Goal: Task Accomplishment & Management: Use online tool/utility

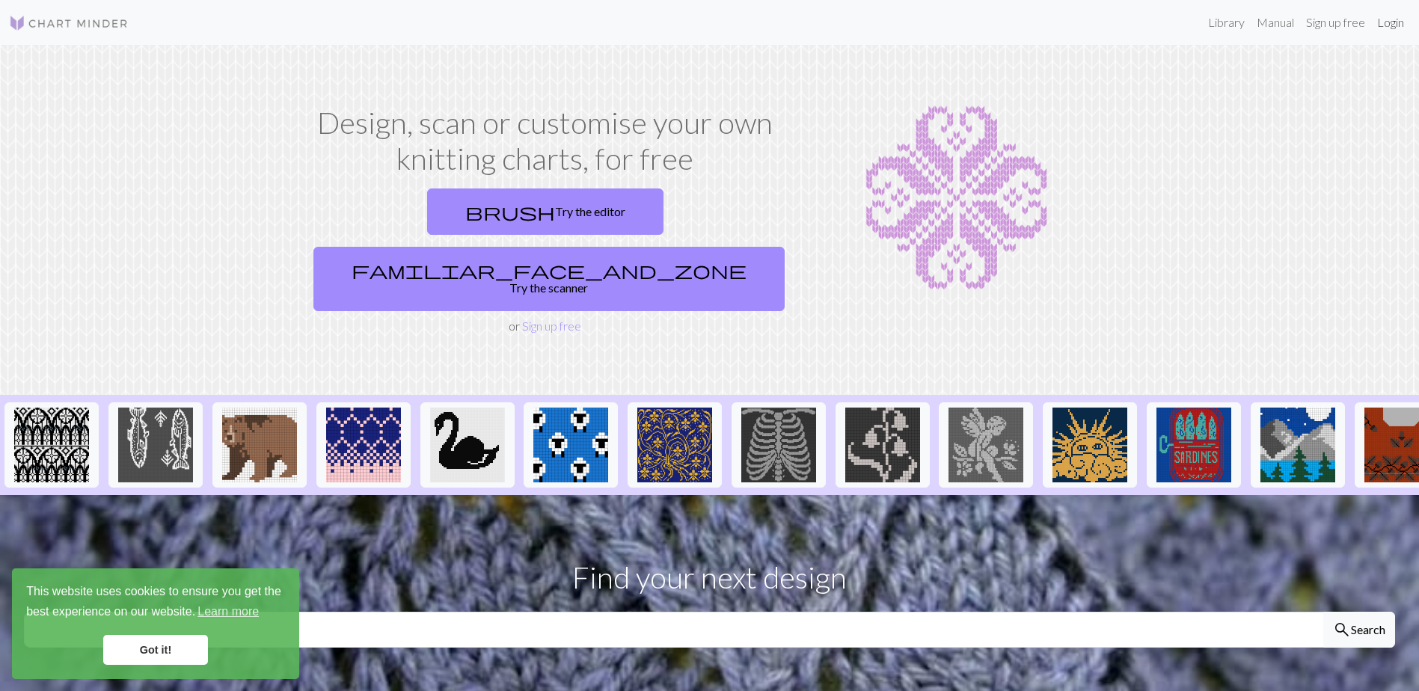
drag, startPoint x: 1399, startPoint y: 25, endPoint x: 1382, endPoint y: 18, distance: 18.8
click at [1399, 25] on link "Login" at bounding box center [1390, 22] width 39 height 30
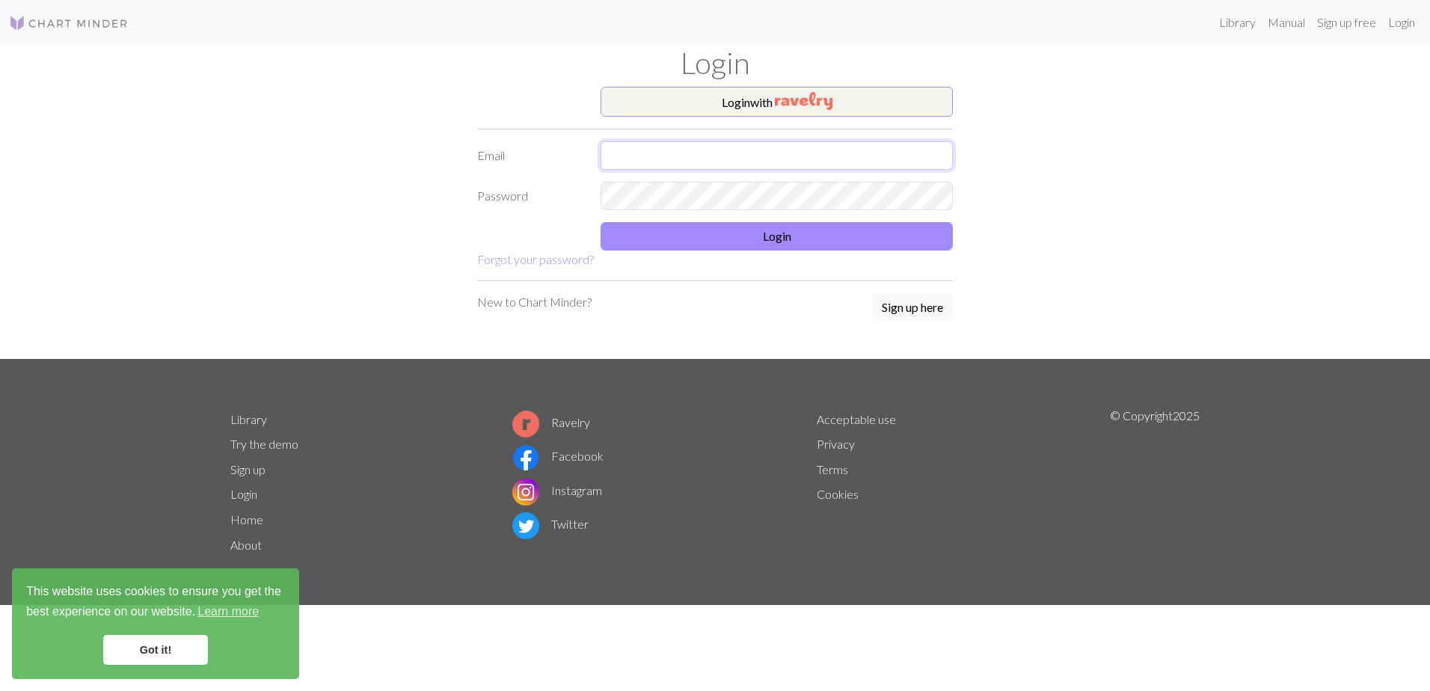
click at [829, 150] on input "text" at bounding box center [776, 155] width 352 height 28
paste input "[EMAIL_ADDRESS][DOMAIN_NAME]"
type input "[EMAIL_ADDRESS][DOMAIN_NAME]"
click at [753, 230] on button "Login" at bounding box center [776, 236] width 352 height 28
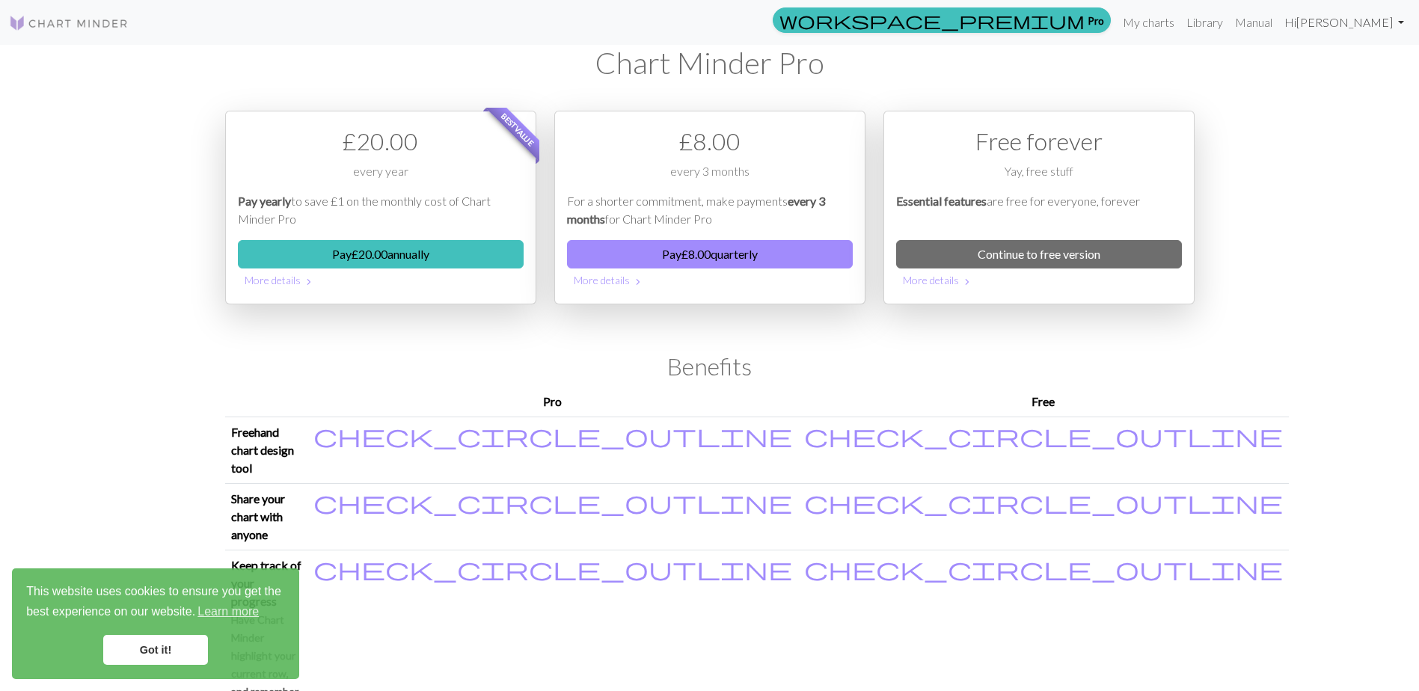
click at [1313, 28] on link "Hi [PERSON_NAME]" at bounding box center [1344, 22] width 132 height 30
click at [1320, 57] on link "Account settings" at bounding box center [1348, 64] width 96 height 30
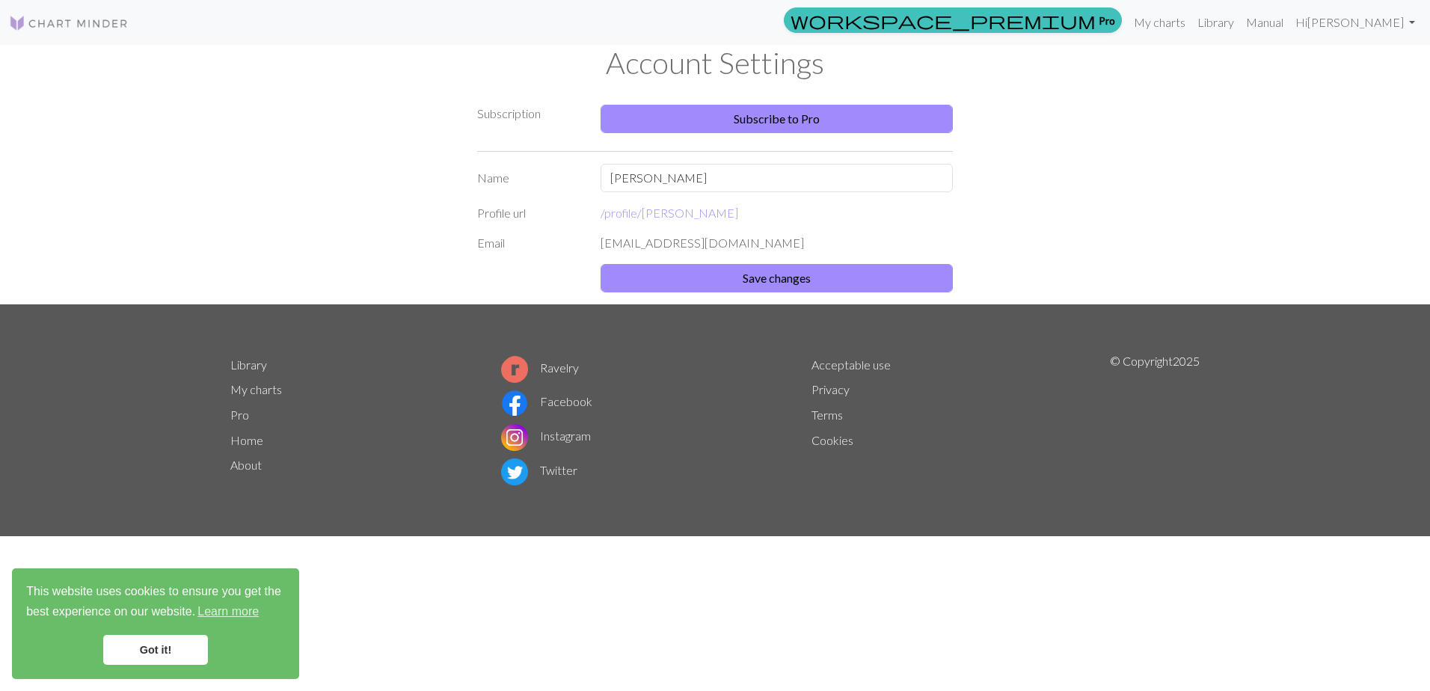
click at [760, 239] on div "[EMAIL_ADDRESS][DOMAIN_NAME]" at bounding box center [776, 243] width 370 height 18
click at [749, 245] on div "[EMAIL_ADDRESS][DOMAIN_NAME]" at bounding box center [776, 243] width 370 height 18
drag, startPoint x: 757, startPoint y: 244, endPoint x: 506, endPoint y: 222, distance: 252.2
click at [506, 222] on form "Name [PERSON_NAME] Profile url /profile/ magenta-[PERSON_NAME] Email [EMAIL_ADD…" at bounding box center [715, 234] width 476 height 141
drag, startPoint x: 506, startPoint y: 222, endPoint x: 772, endPoint y: 220, distance: 266.2
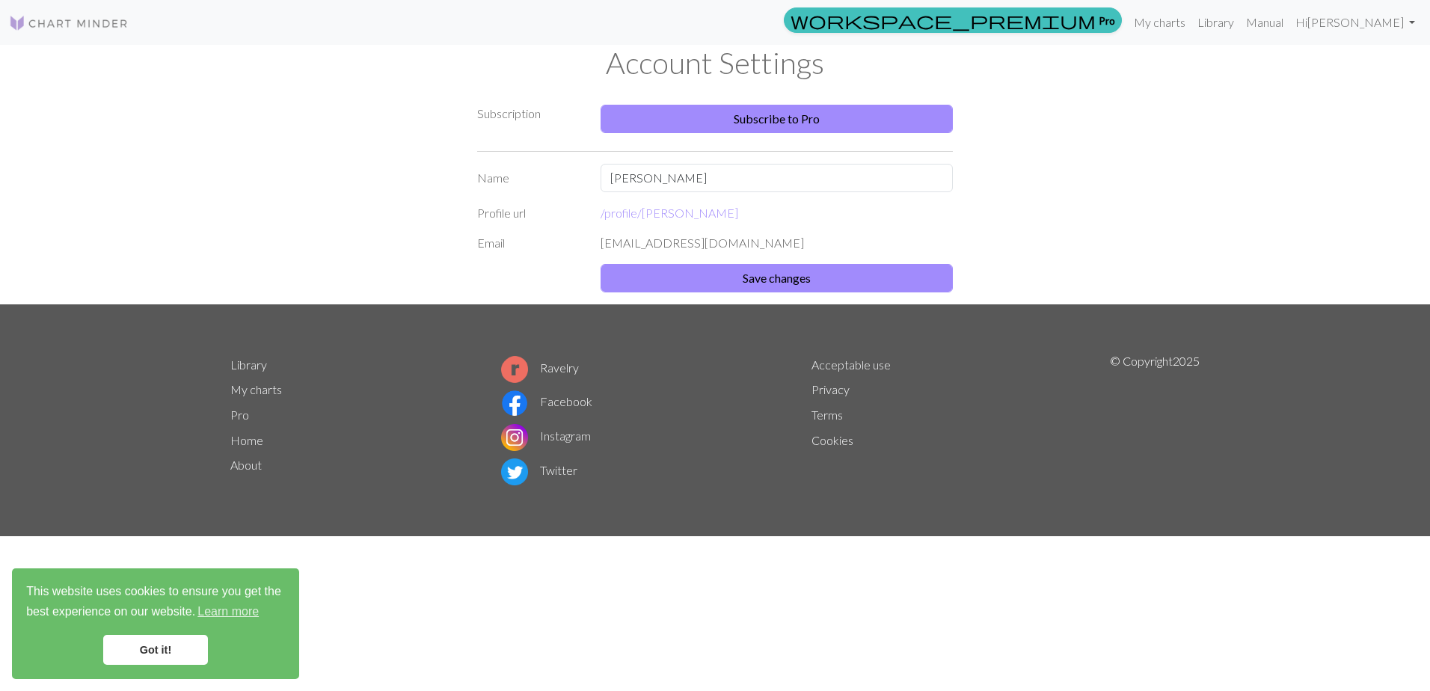
click at [772, 220] on div "/profile/ [PERSON_NAME]" at bounding box center [776, 213] width 370 height 18
click at [1144, 30] on link "My charts" at bounding box center [1160, 22] width 64 height 30
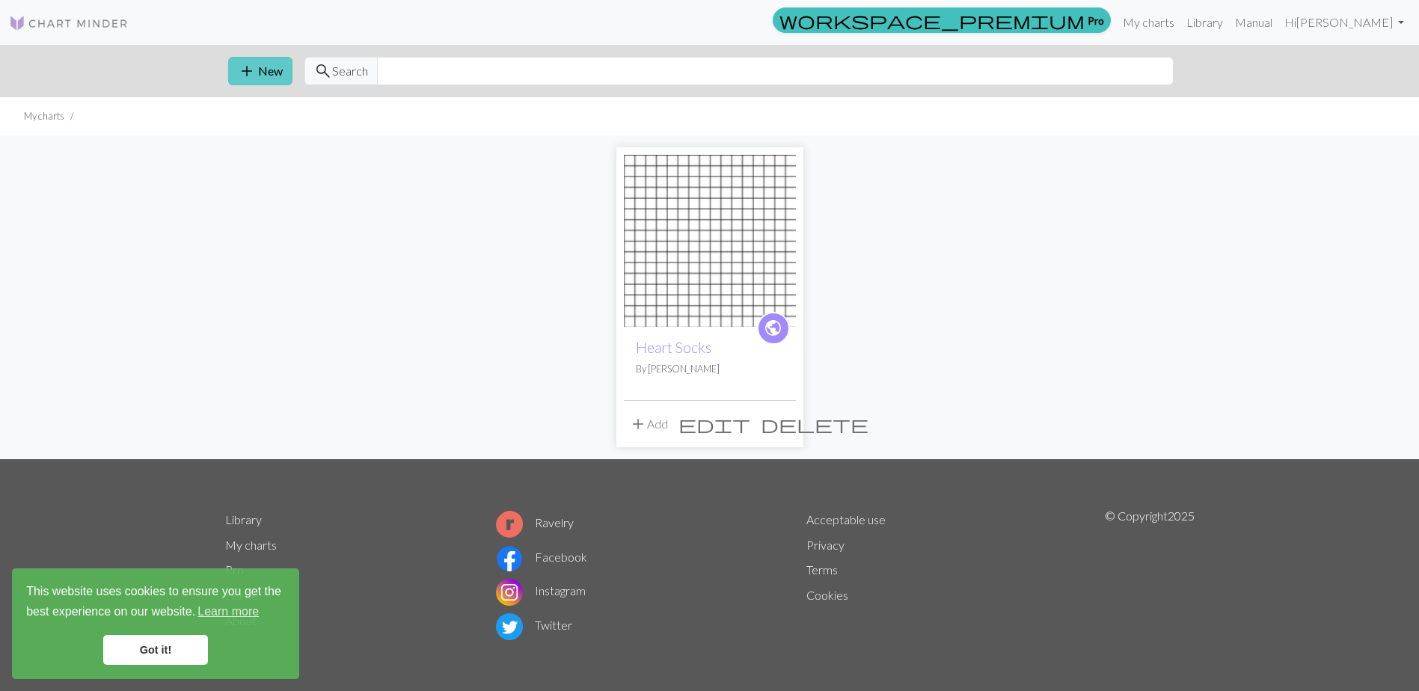
click at [259, 67] on button "add New" at bounding box center [260, 71] width 64 height 28
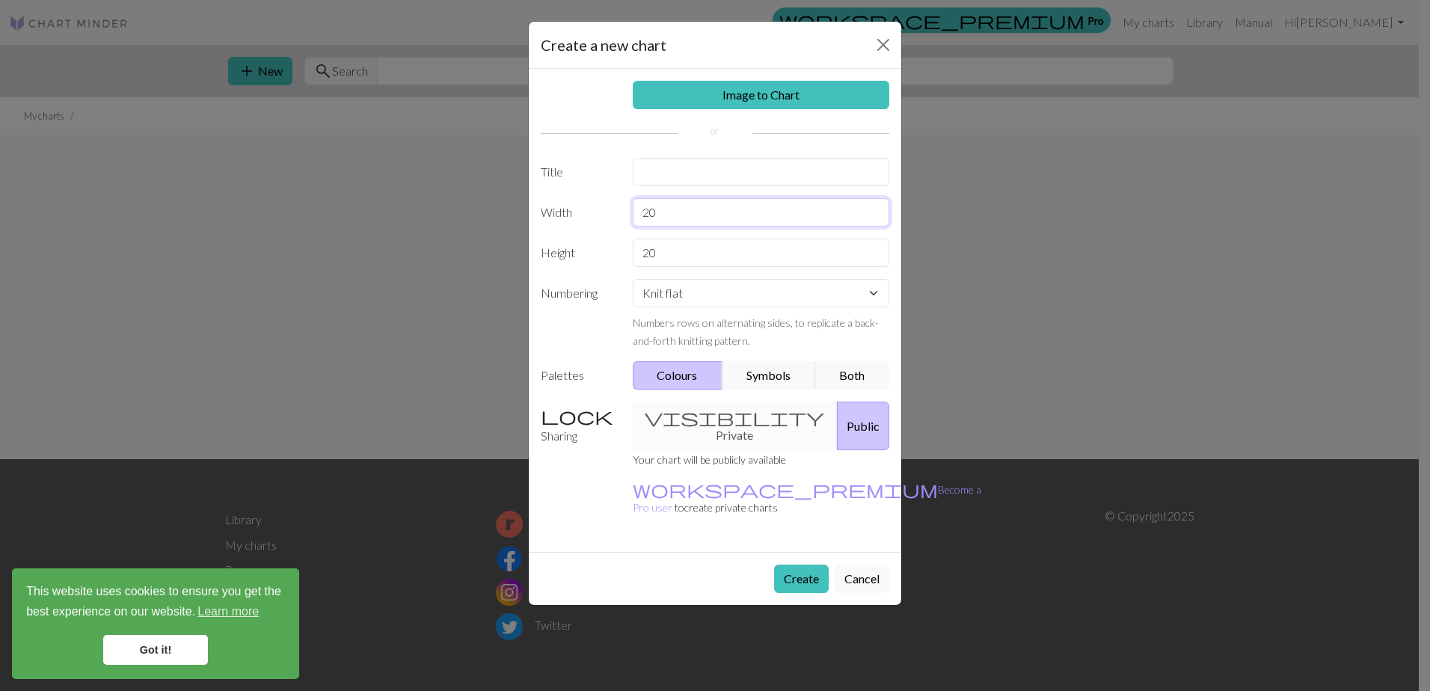
drag, startPoint x: 715, startPoint y: 218, endPoint x: 595, endPoint y: 225, distance: 119.9
click at [595, 225] on div "Width 20" at bounding box center [715, 212] width 366 height 28
drag, startPoint x: 681, startPoint y: 218, endPoint x: 565, endPoint y: 228, distance: 117.1
click at [565, 228] on div "Image to Chart Title Width 17 Height 20 Numbering Knit flat Knit in the round L…" at bounding box center [715, 310] width 372 height 483
type input "17"
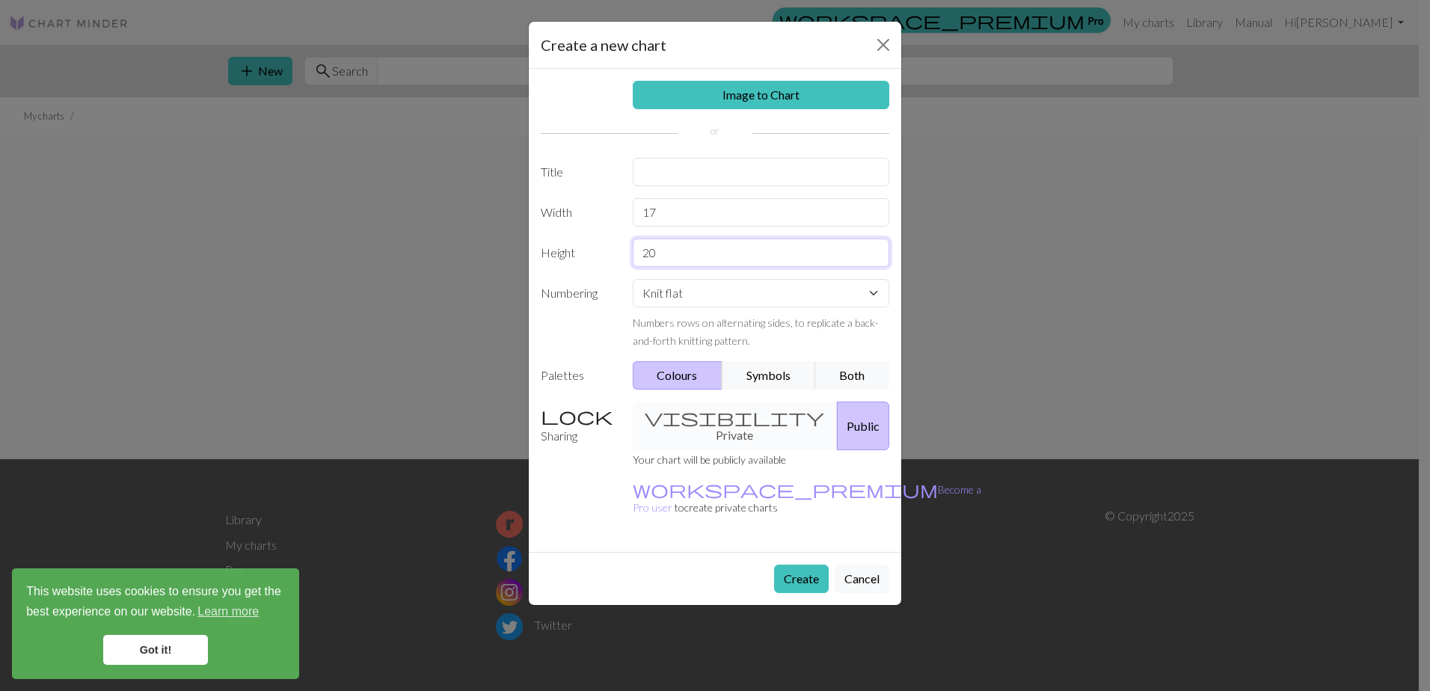
drag, startPoint x: 695, startPoint y: 260, endPoint x: 530, endPoint y: 294, distance: 168.6
click at [538, 293] on div "Image to Chart Title Width 17 Height 20 Numbering Knit flat Knit in the round L…" at bounding box center [715, 310] width 372 height 483
click at [798, 565] on button "Create" at bounding box center [801, 579] width 55 height 28
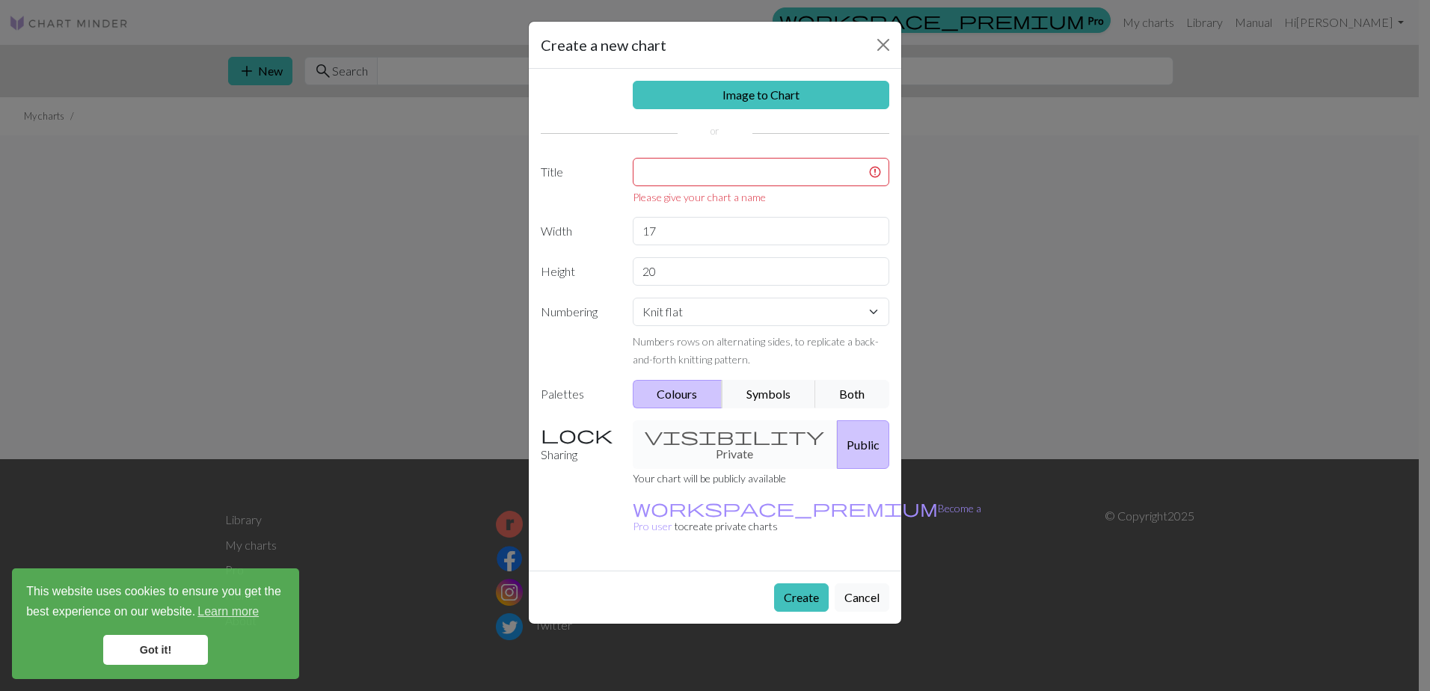
click at [716, 449] on div "visibility Private Public" at bounding box center [761, 444] width 275 height 49
click at [714, 438] on div "visibility Private Public" at bounding box center [761, 444] width 275 height 49
click at [698, 181] on input "text" at bounding box center [761, 172] width 257 height 28
drag, startPoint x: 717, startPoint y: 414, endPoint x: 723, endPoint y: 423, distance: 10.8
click at [717, 416] on div "Image to Chart Title Please give your chart a name Width 17 Height 20 Numbering…" at bounding box center [715, 320] width 372 height 502
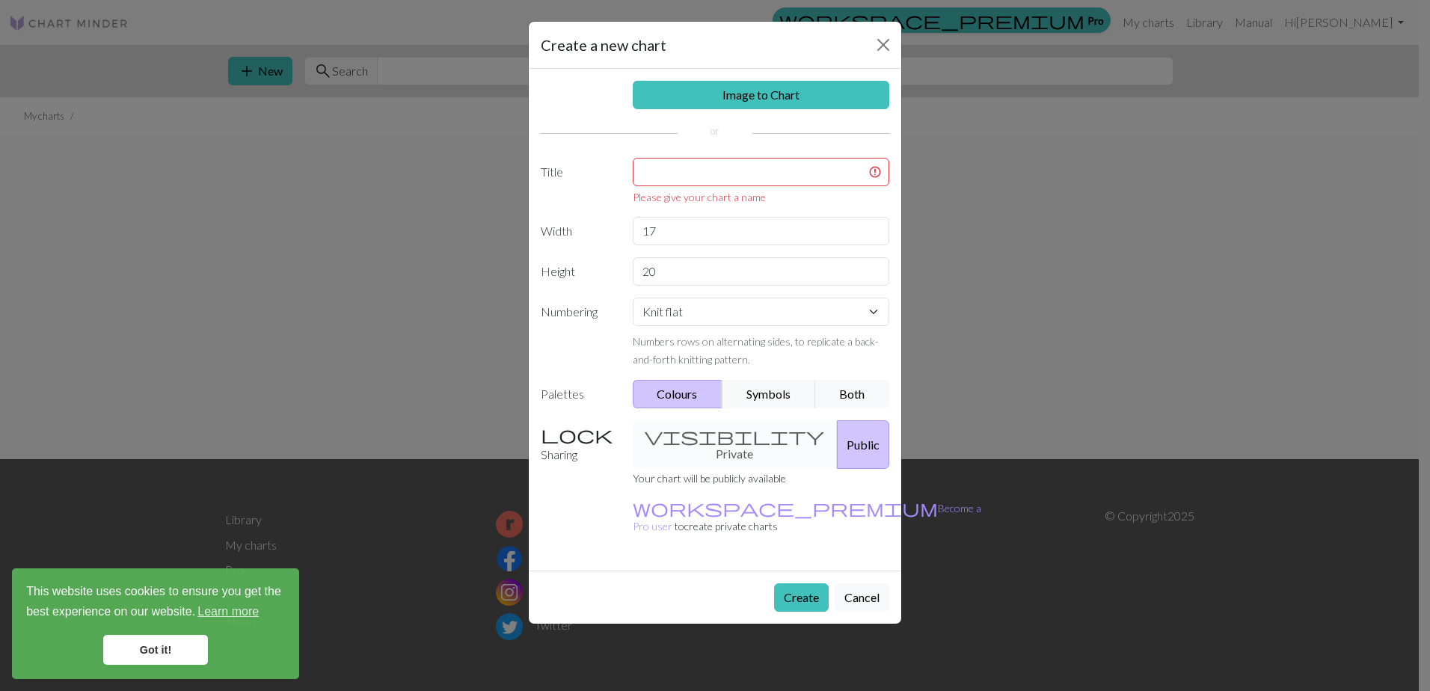
click at [722, 437] on div "visibility Private Public" at bounding box center [761, 444] width 275 height 49
click at [695, 170] on input "text" at bounding box center [761, 172] width 257 height 28
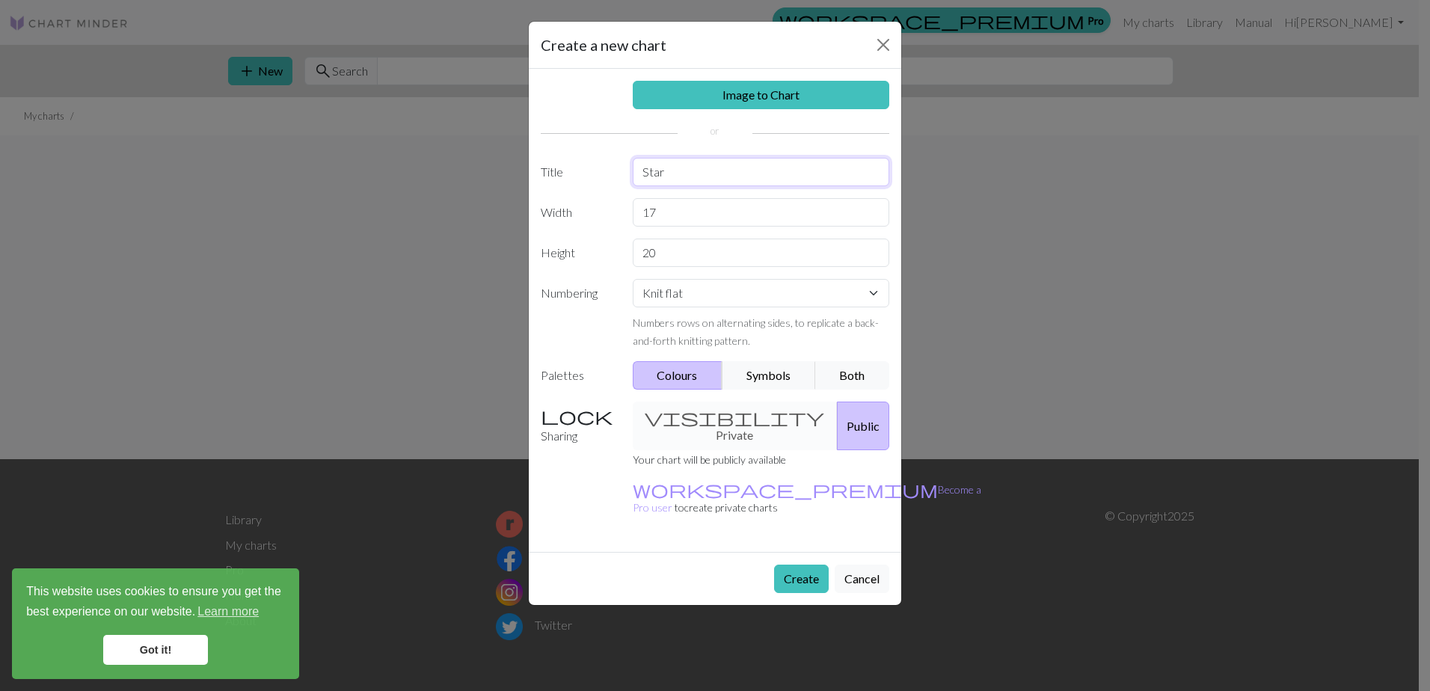
type input "Star"
click at [707, 411] on div "visibility Private Public" at bounding box center [761, 426] width 275 height 49
click at [689, 378] on button "Colours" at bounding box center [678, 375] width 90 height 28
click at [695, 403] on div "visibility Private Public" at bounding box center [761, 426] width 275 height 49
click at [737, 310] on div "Knit flat Knit in the round Lace knitting Cross stitch Numbers rows on alternat…" at bounding box center [761, 314] width 275 height 70
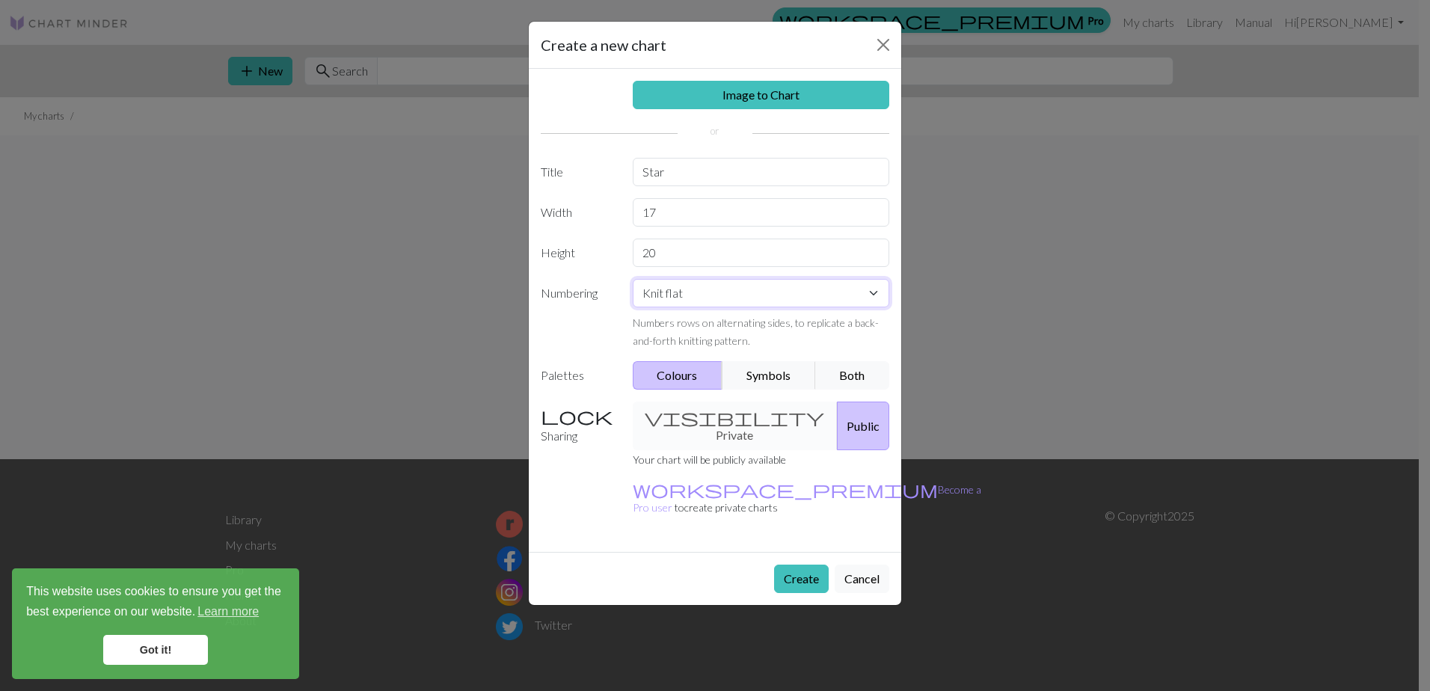
click at [743, 295] on select "Knit flat Knit in the round Lace knitting Cross stitch" at bounding box center [761, 293] width 257 height 28
select select "round"
click at [633, 279] on select "Knit flat Knit in the round Lace knitting Cross stitch" at bounding box center [761, 293] width 257 height 28
click at [802, 565] on button "Create" at bounding box center [801, 579] width 55 height 28
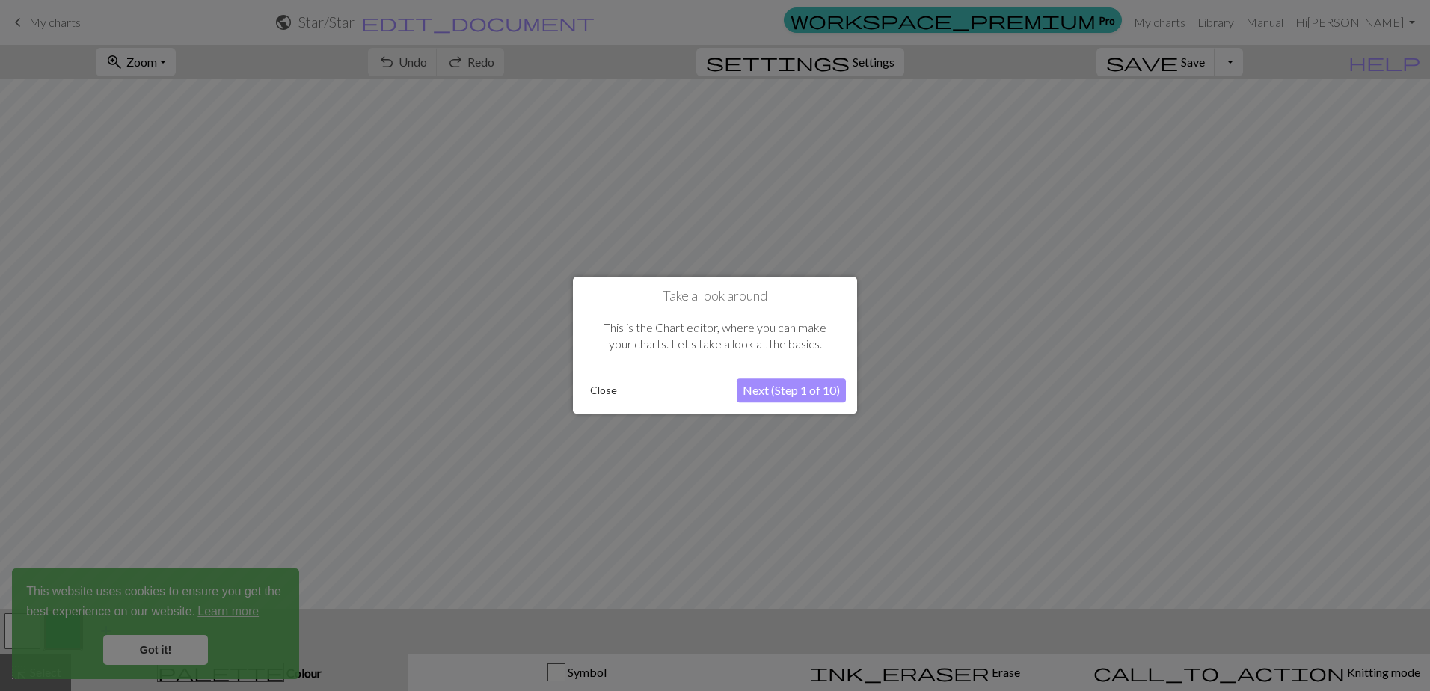
click at [874, 512] on div at bounding box center [715, 345] width 1430 height 691
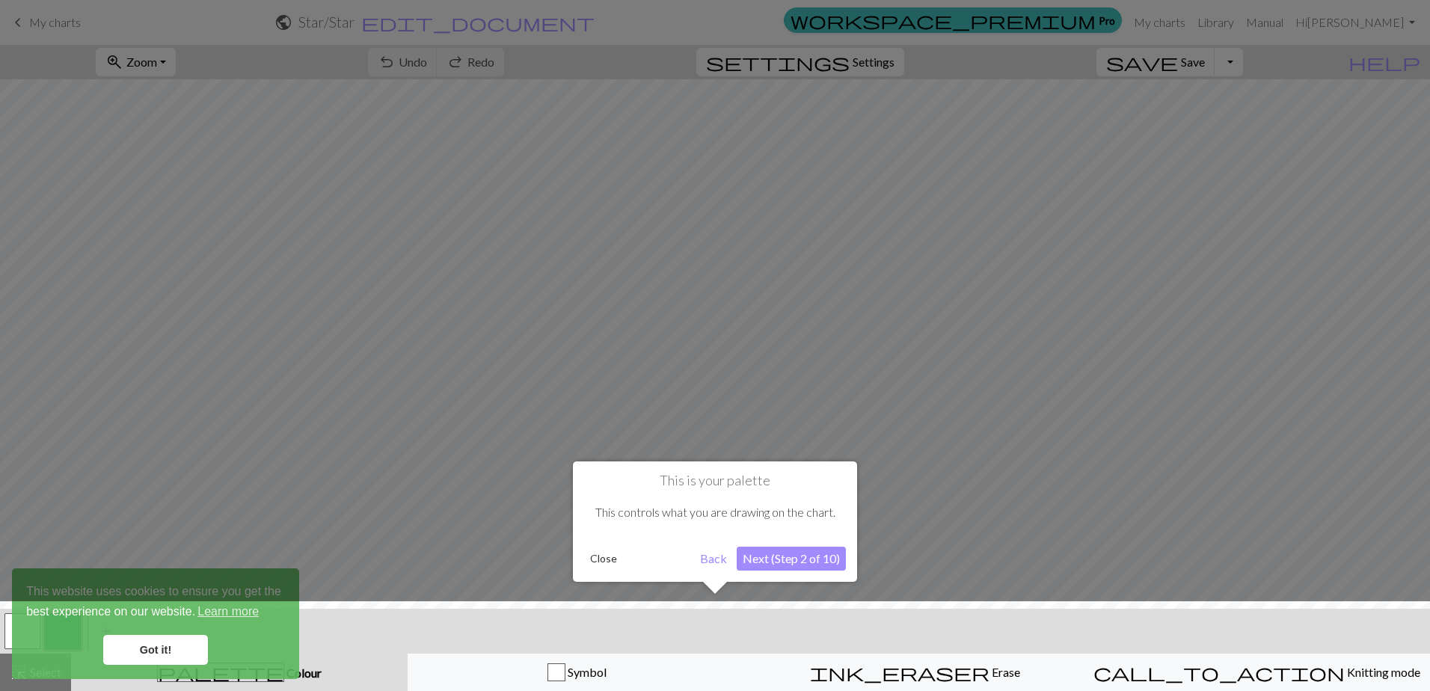
click at [888, 534] on div at bounding box center [715, 345] width 1430 height 691
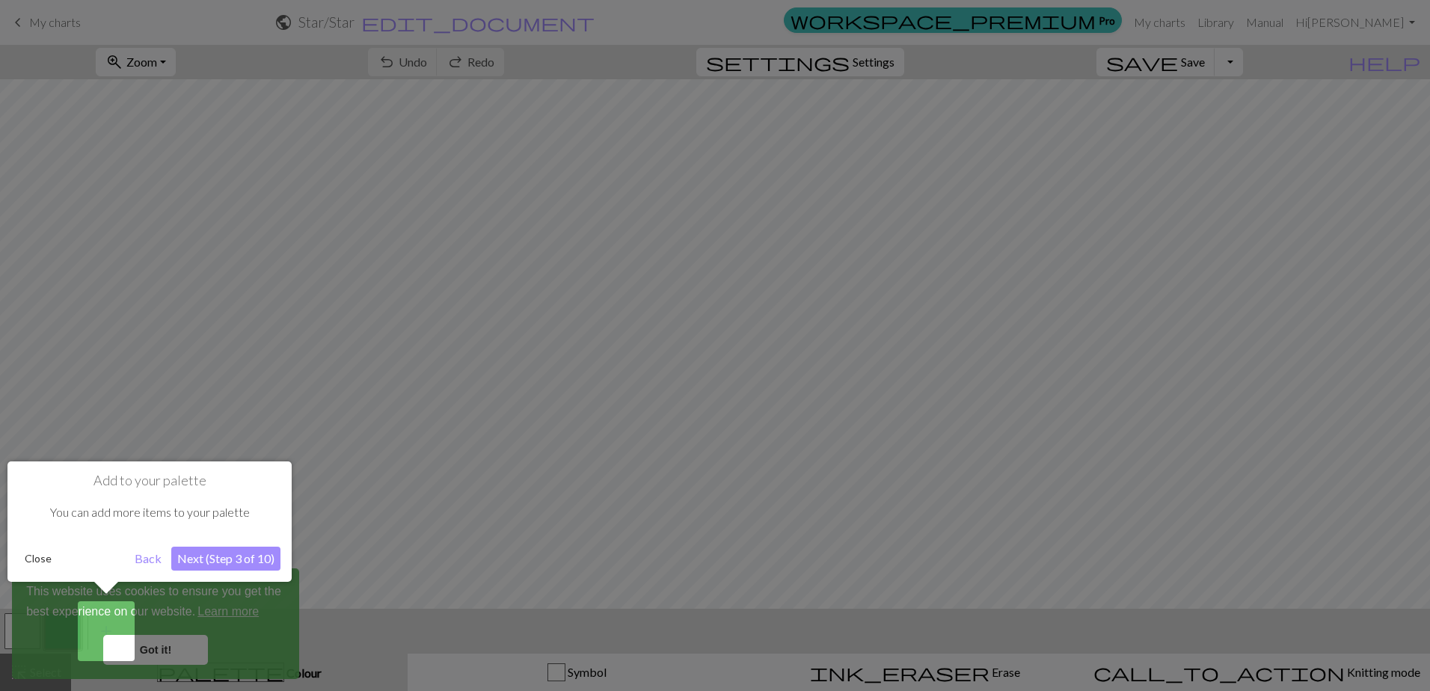
click at [802, 547] on div at bounding box center [715, 345] width 1430 height 691
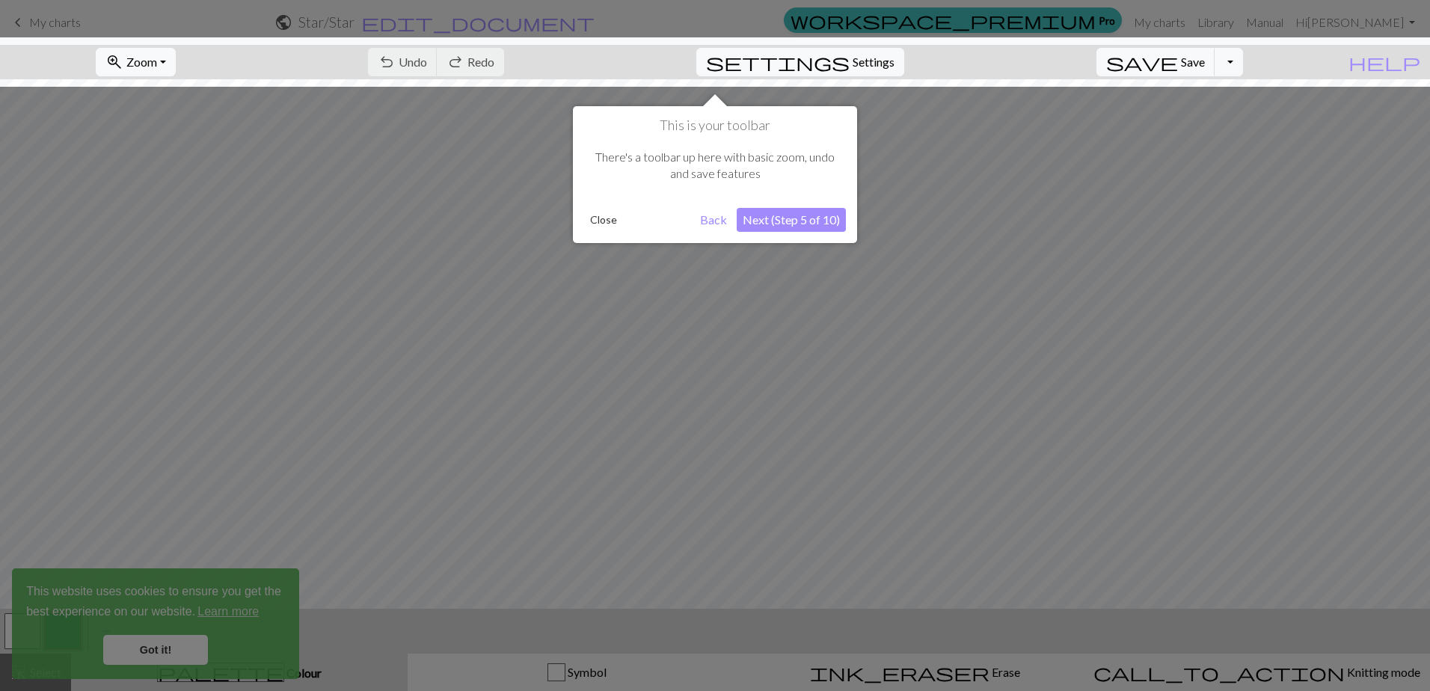
click at [802, 547] on div at bounding box center [715, 345] width 1430 height 691
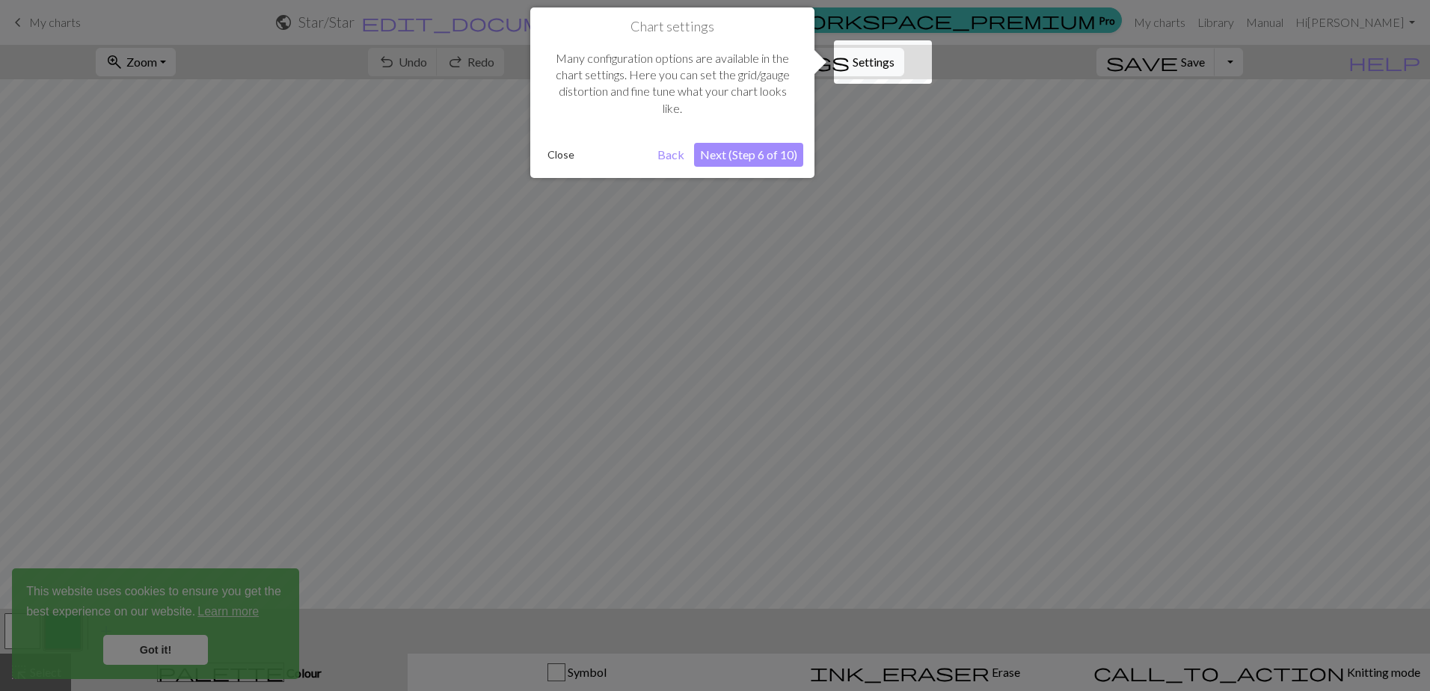
click at [802, 547] on div at bounding box center [715, 345] width 1430 height 691
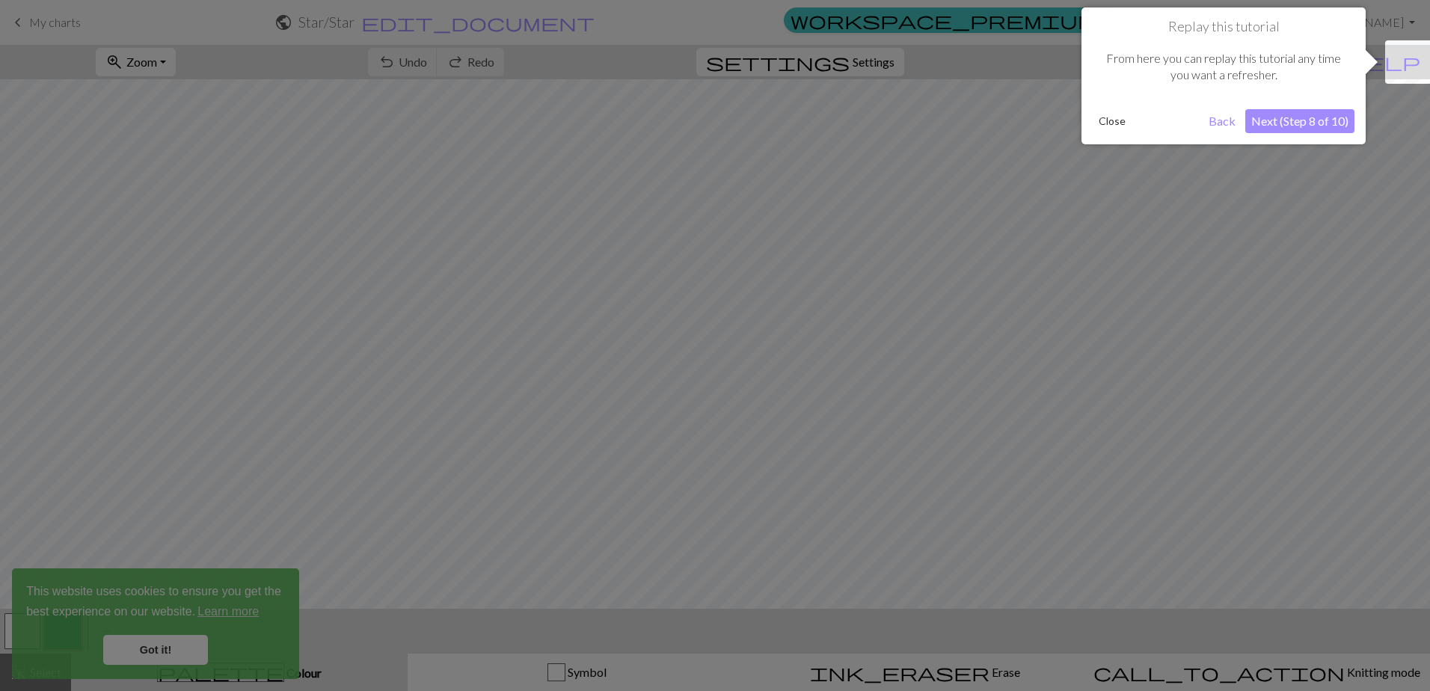
click at [802, 547] on div at bounding box center [715, 345] width 1430 height 691
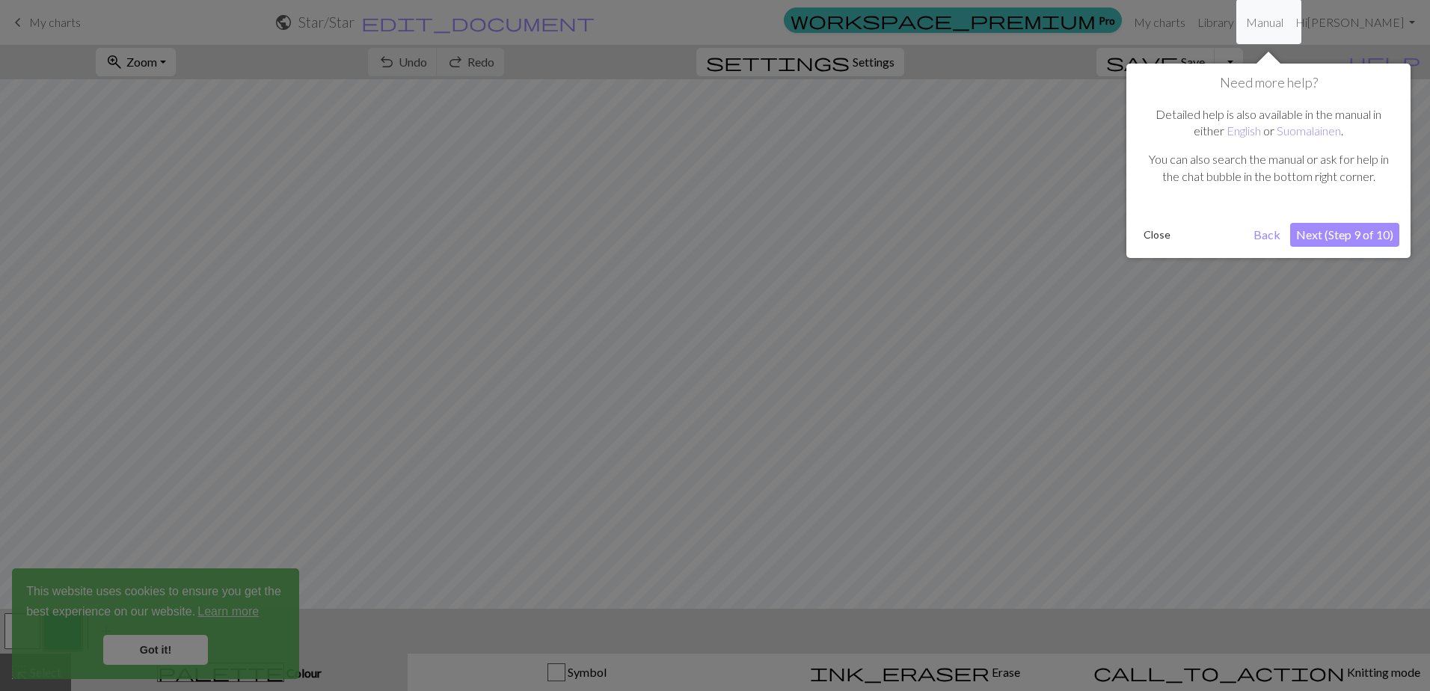
click at [802, 547] on div at bounding box center [715, 345] width 1430 height 691
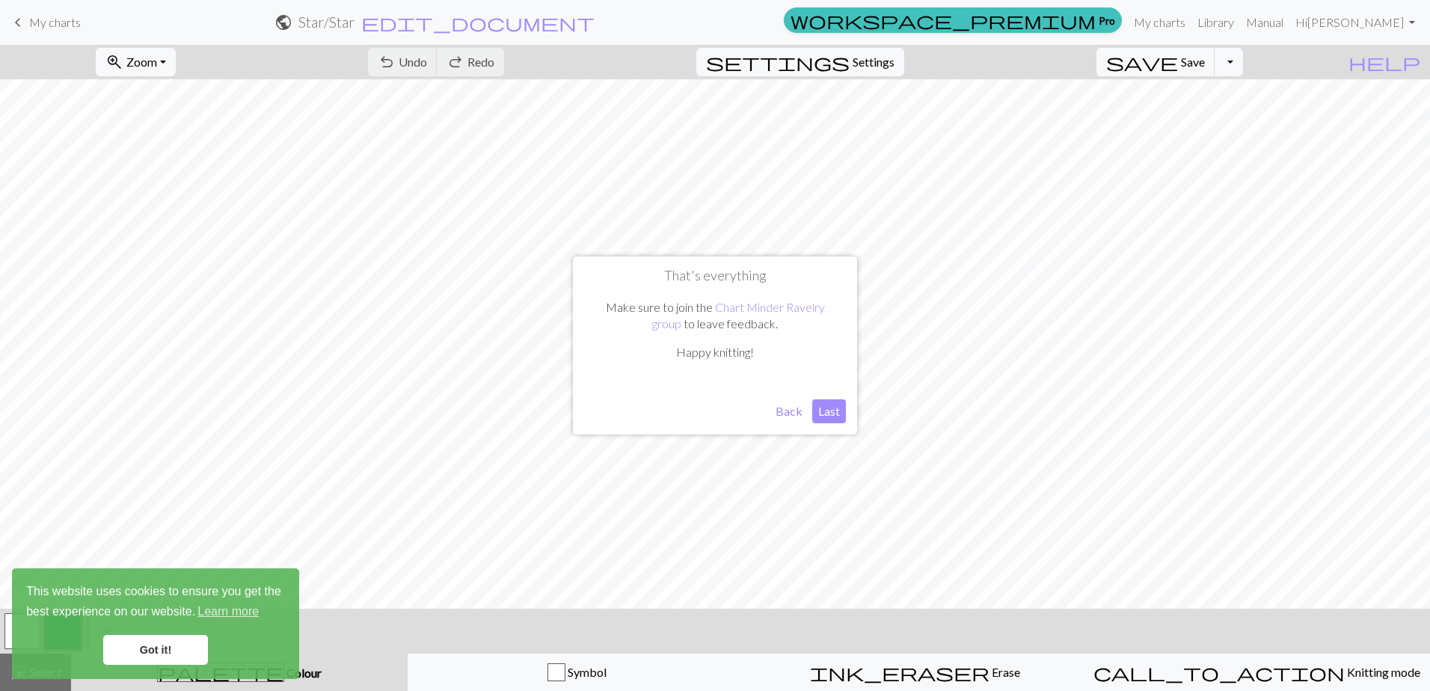
click at [826, 411] on button "Last" at bounding box center [829, 411] width 34 height 24
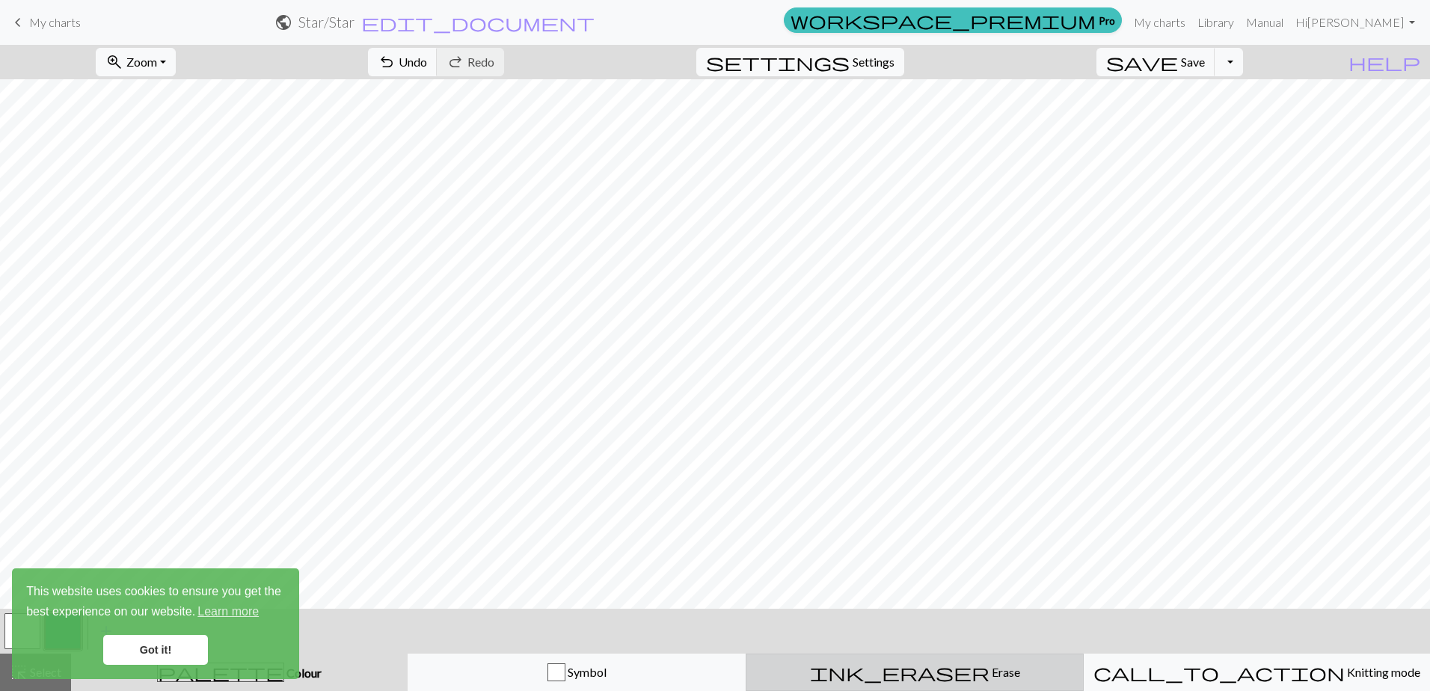
click at [989, 675] on span "Erase" at bounding box center [1004, 672] width 31 height 14
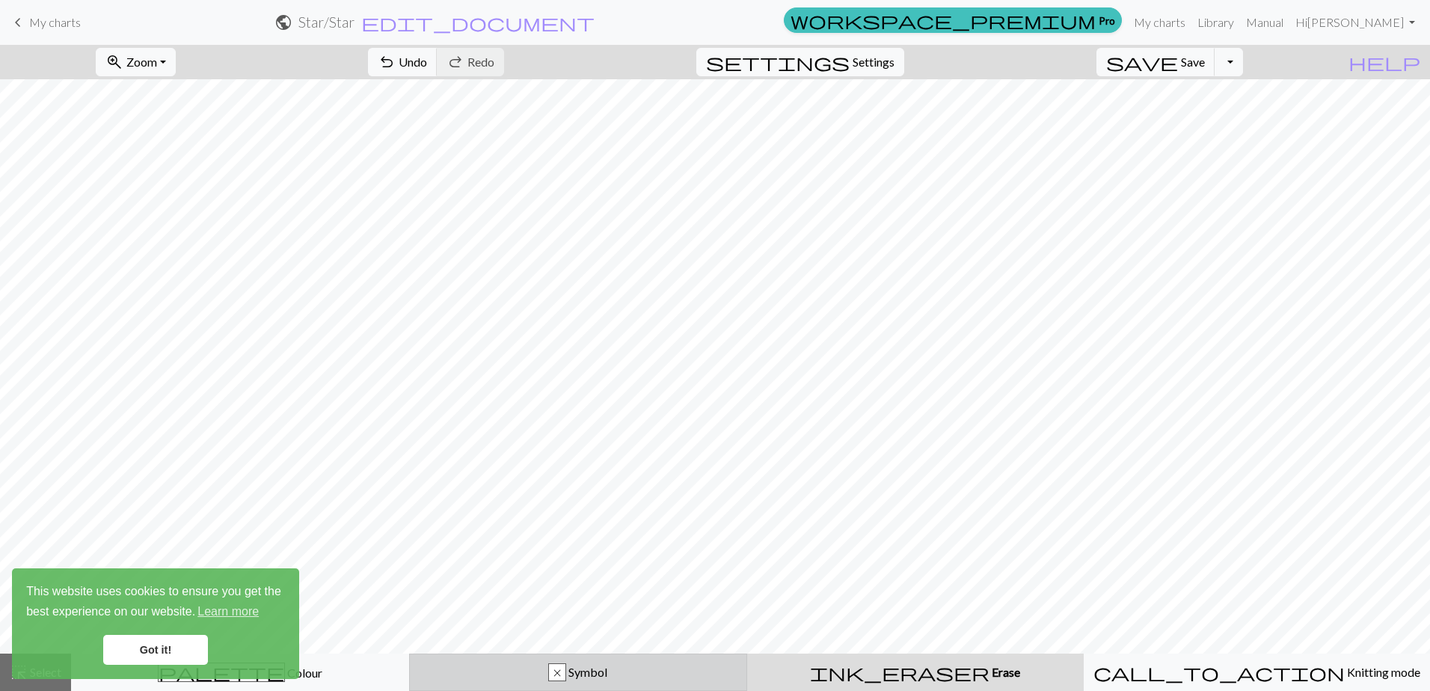
click at [629, 674] on div "x Symbol" at bounding box center [578, 672] width 319 height 18
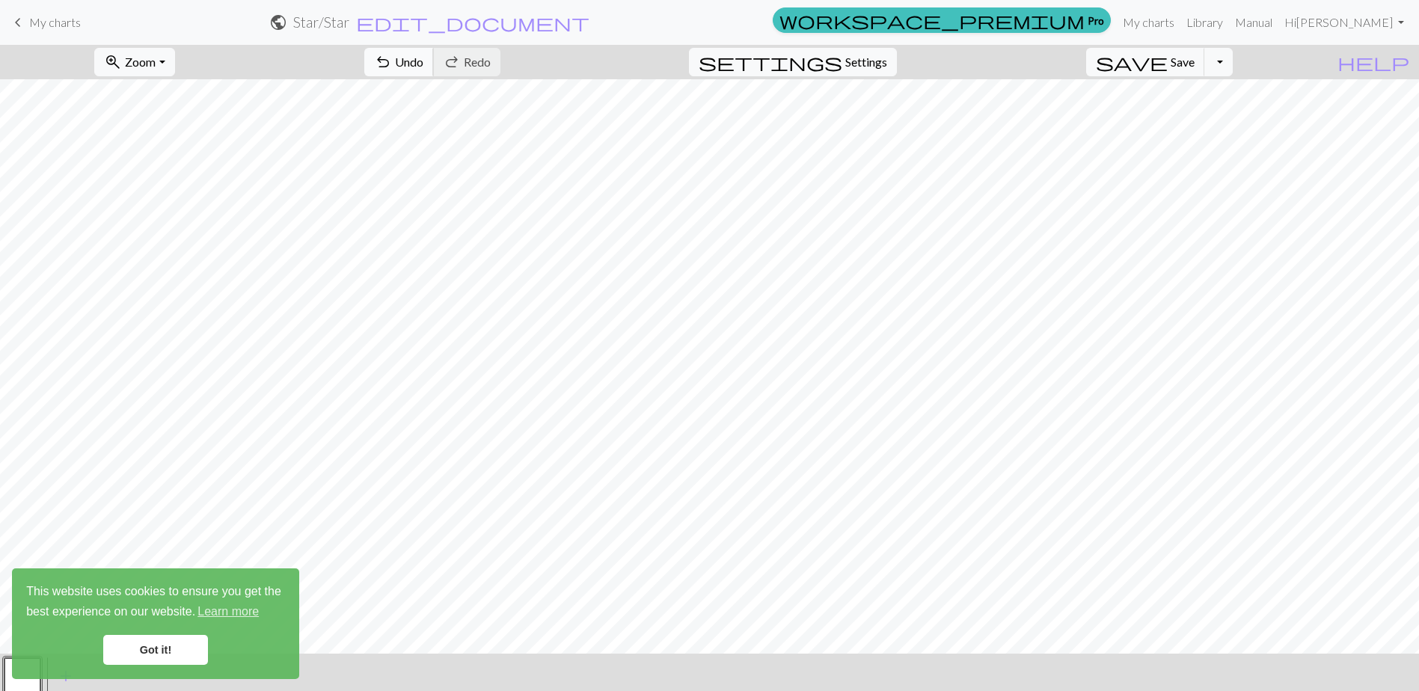
click at [423, 58] on span "Undo" at bounding box center [409, 62] width 28 height 14
click at [434, 71] on button "undo Undo Undo" at bounding box center [399, 62] width 70 height 28
click at [160, 640] on link "Got it!" at bounding box center [155, 650] width 105 height 30
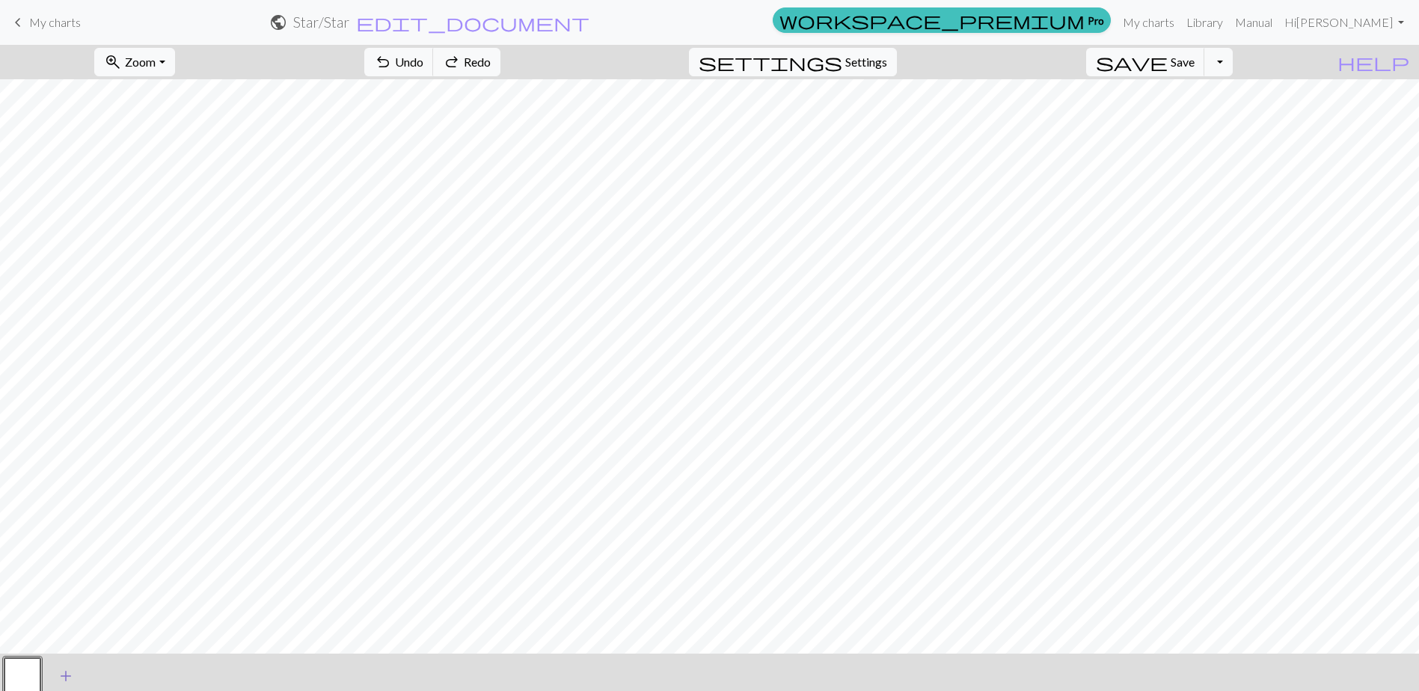
click at [67, 667] on span "add" at bounding box center [66, 676] width 18 height 21
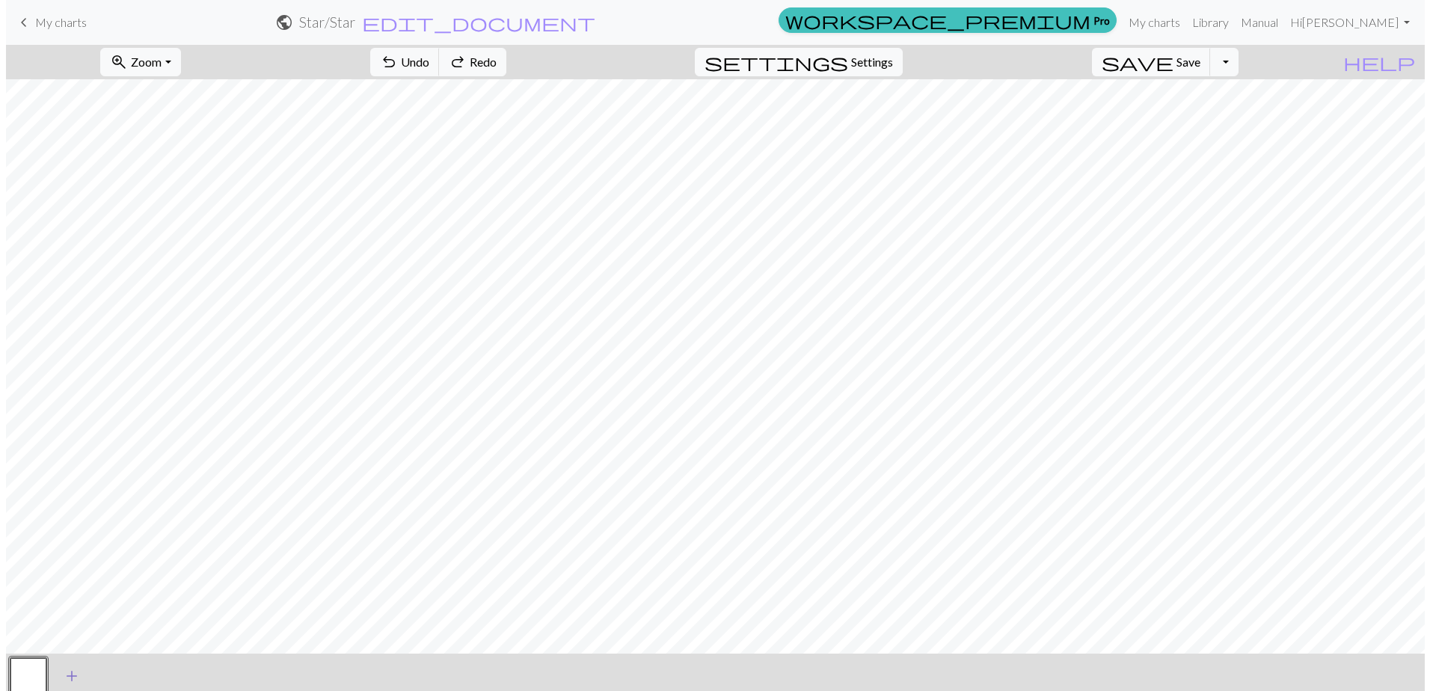
scroll to position [4, 0]
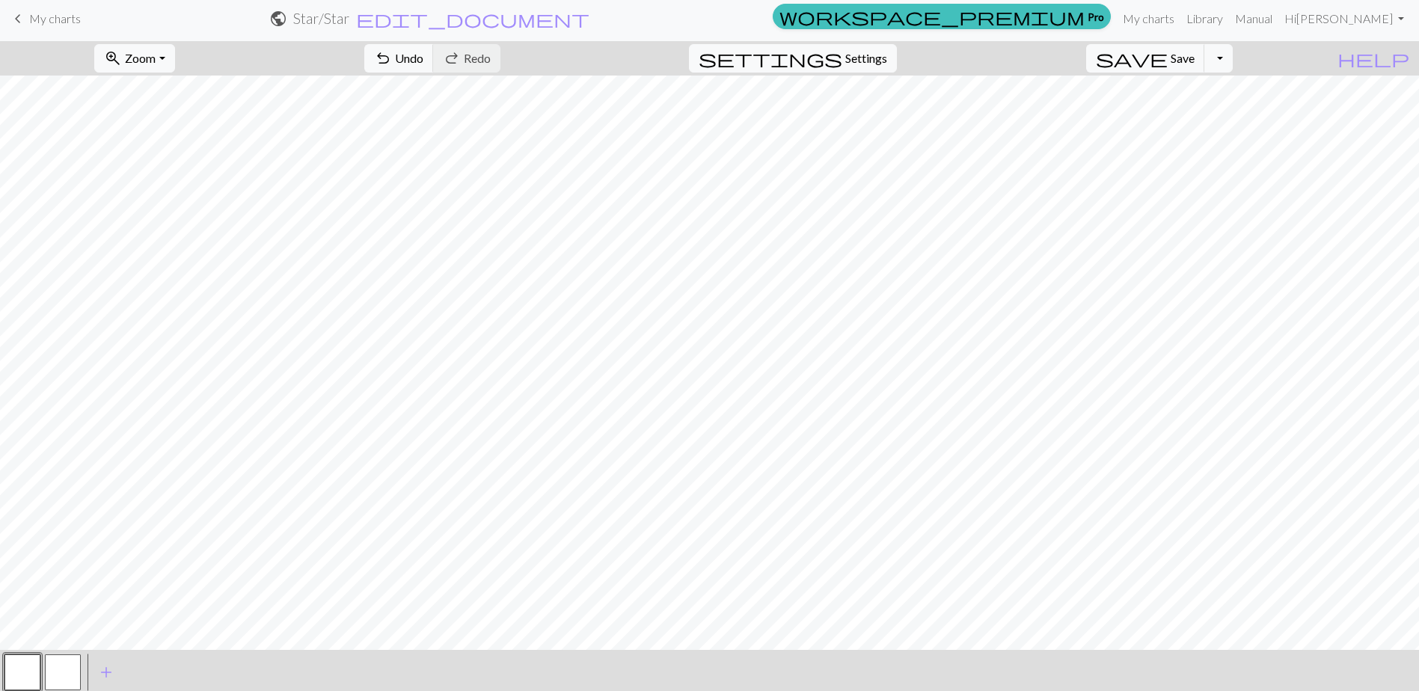
click at [29, 675] on button "button" at bounding box center [22, 672] width 36 height 36
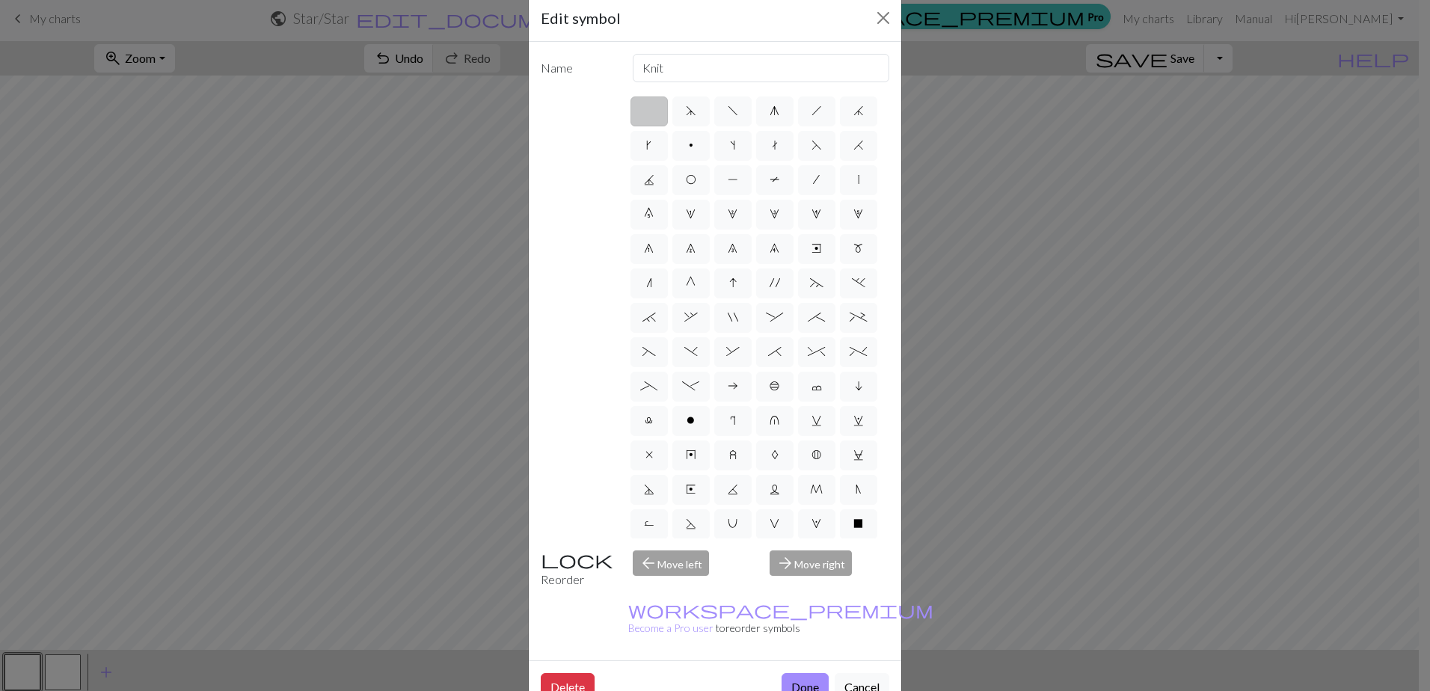
scroll to position [40, 0]
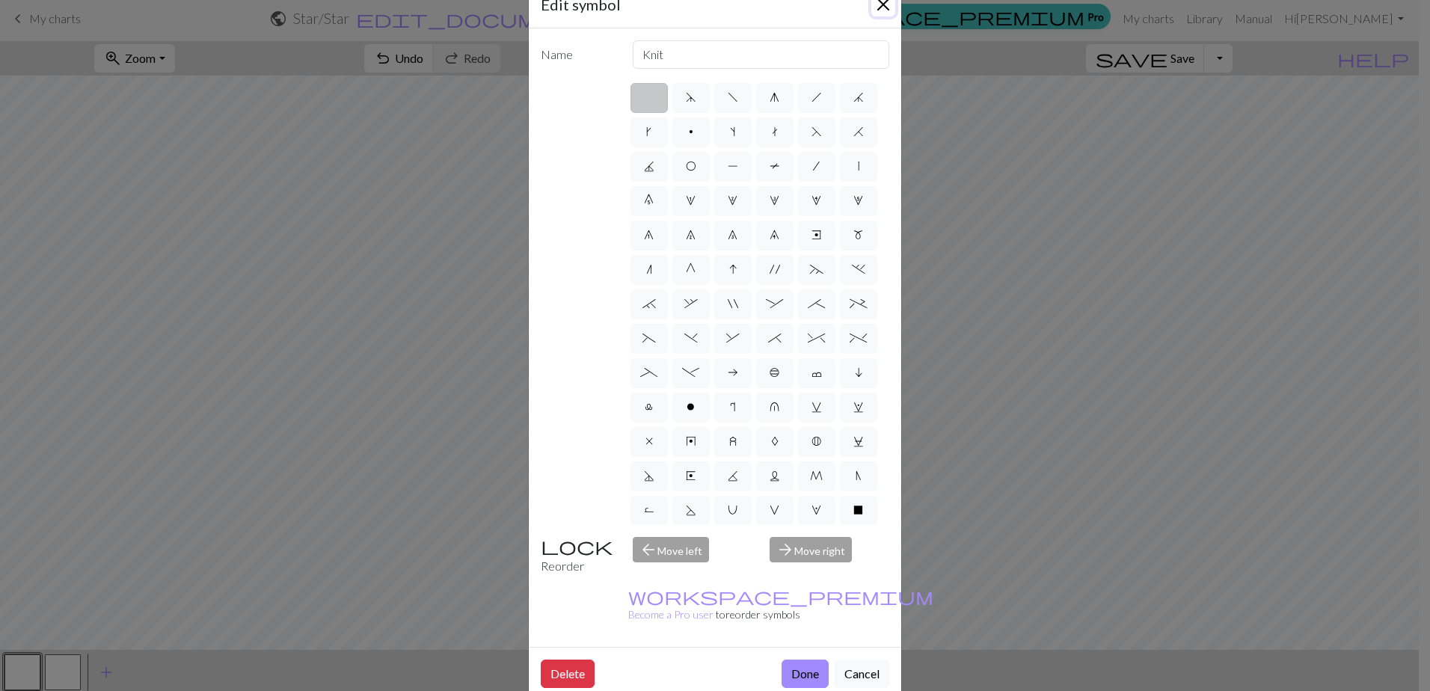
click at [877, 8] on button "Close" at bounding box center [883, 5] width 24 height 24
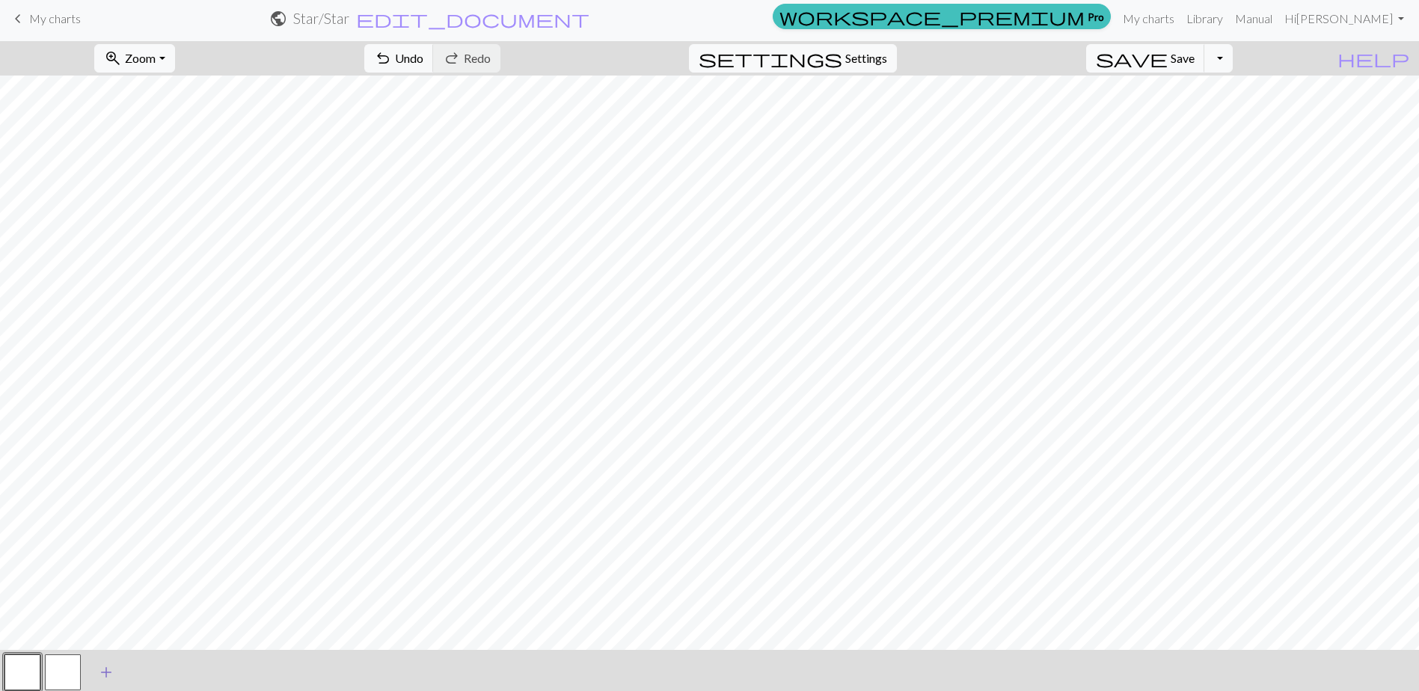
click at [111, 669] on span "add" at bounding box center [106, 672] width 18 height 21
click at [106, 673] on button "button" at bounding box center [103, 672] width 36 height 36
click at [589, 25] on span "edit_document" at bounding box center [472, 18] width 233 height 21
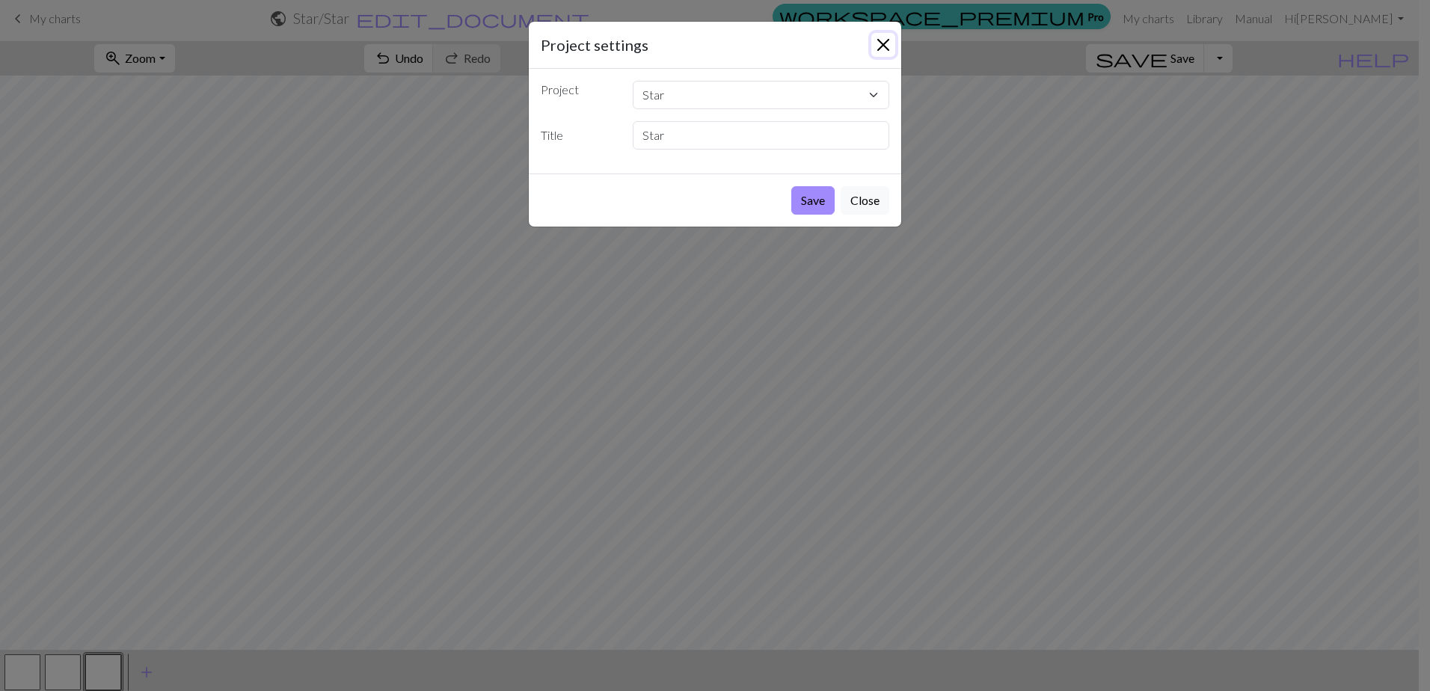
click at [887, 41] on button "Close" at bounding box center [883, 45] width 24 height 24
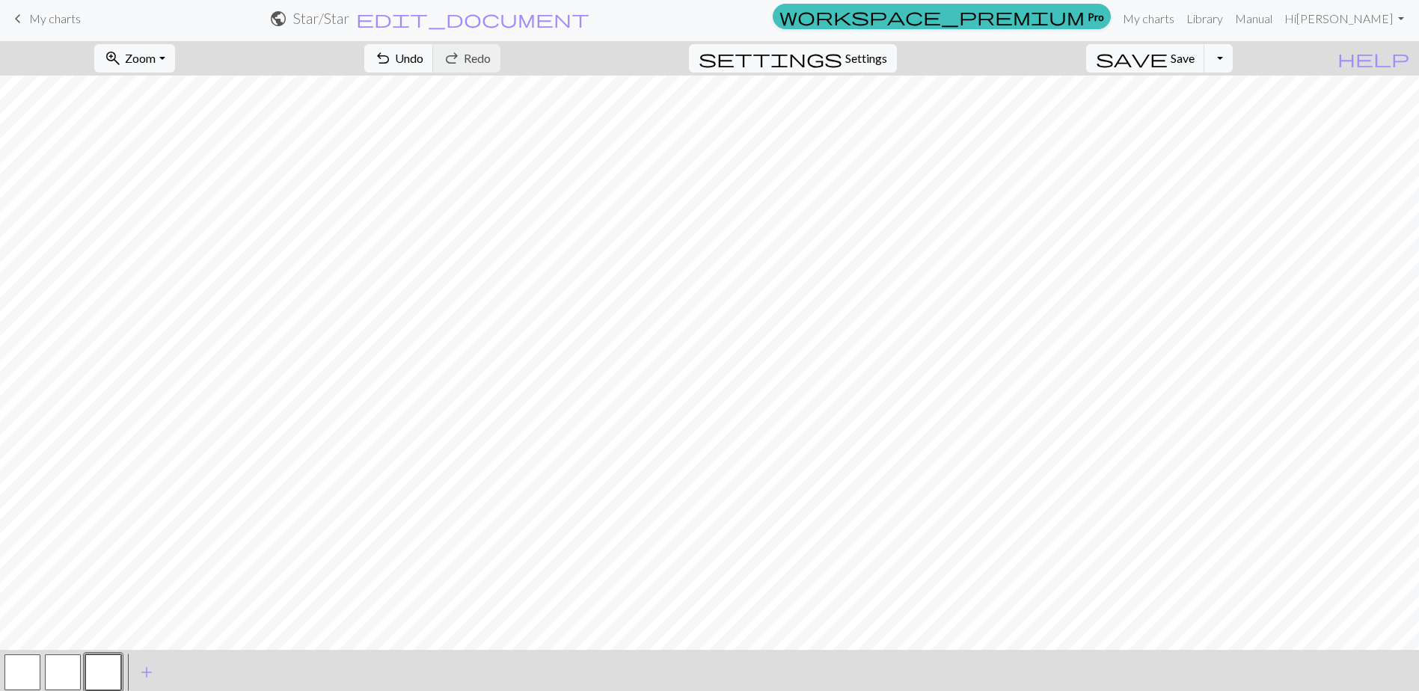
click at [29, 669] on button "button" at bounding box center [22, 672] width 36 height 36
click at [29, 668] on button "button" at bounding box center [22, 672] width 36 height 36
click at [24, 671] on button "button" at bounding box center [22, 672] width 36 height 36
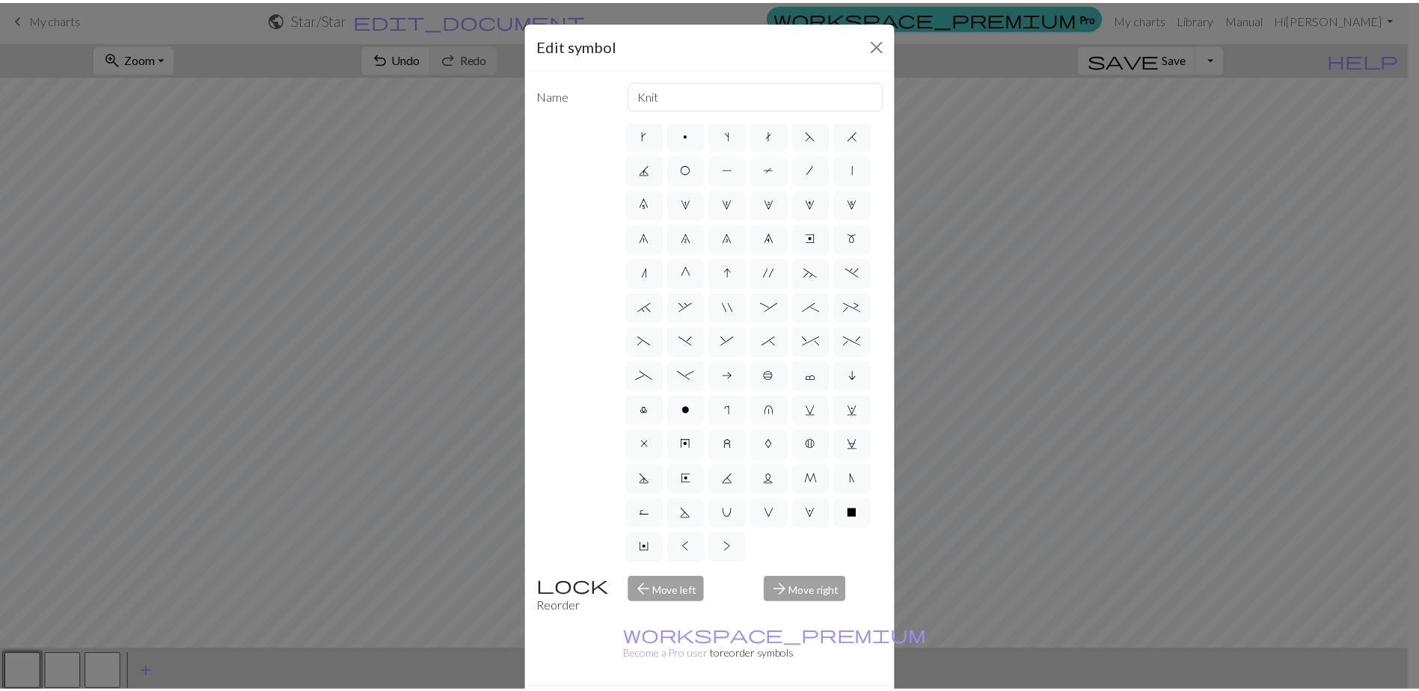
scroll to position [141, 0]
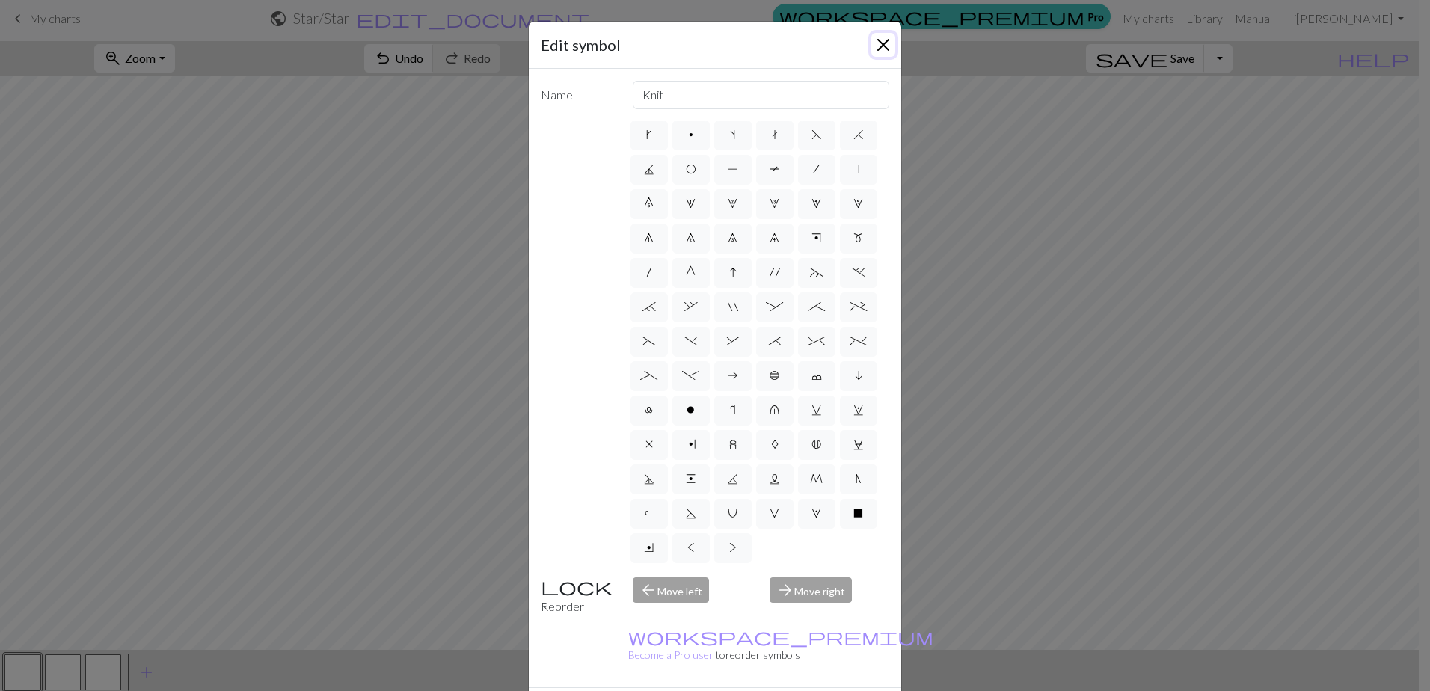
drag, startPoint x: 877, startPoint y: 49, endPoint x: 448, endPoint y: 0, distance: 432.1
click at [876, 49] on button "Close" at bounding box center [883, 45] width 24 height 24
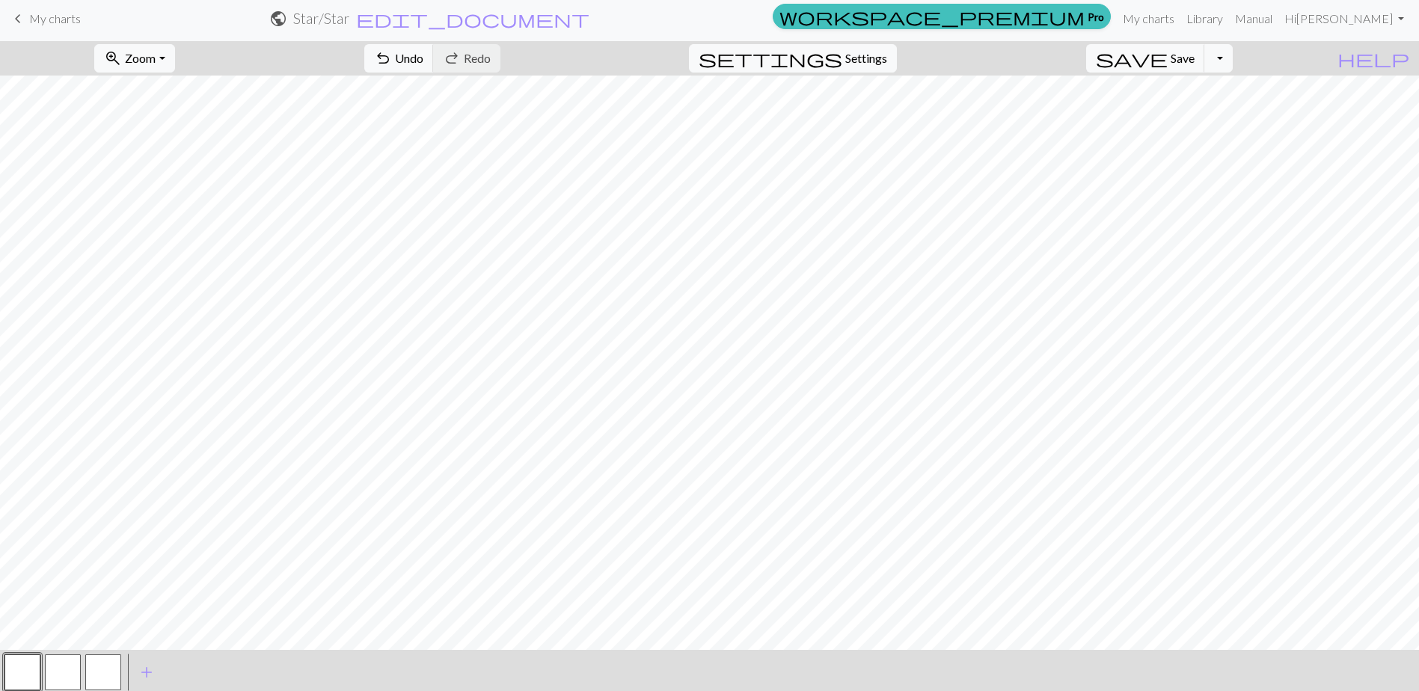
click at [29, 16] on span "My charts" at bounding box center [55, 18] width 52 height 14
click at [1168, 61] on button "save Save Save" at bounding box center [1145, 58] width 119 height 28
click at [1232, 62] on button "Toggle Dropdown" at bounding box center [1218, 58] width 28 height 28
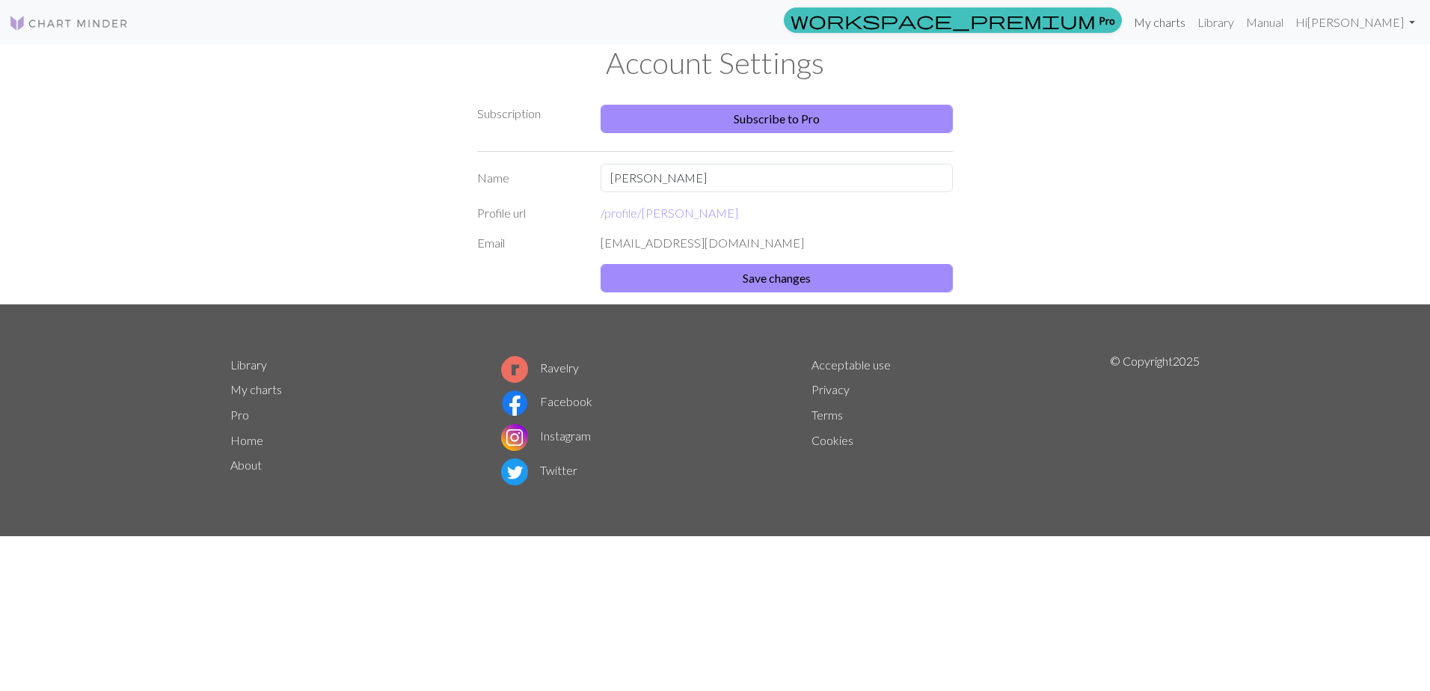
click at [1152, 27] on link "My charts" at bounding box center [1160, 22] width 64 height 30
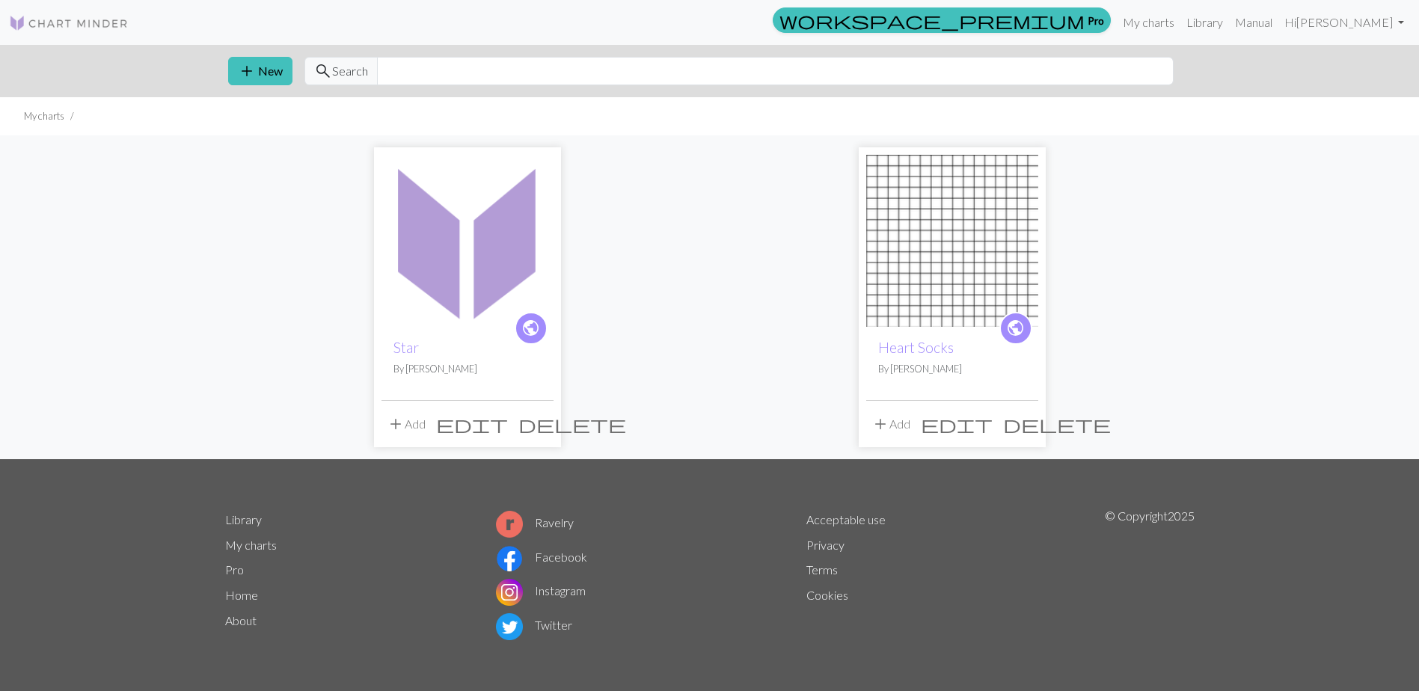
click at [449, 279] on img at bounding box center [467, 241] width 172 height 172
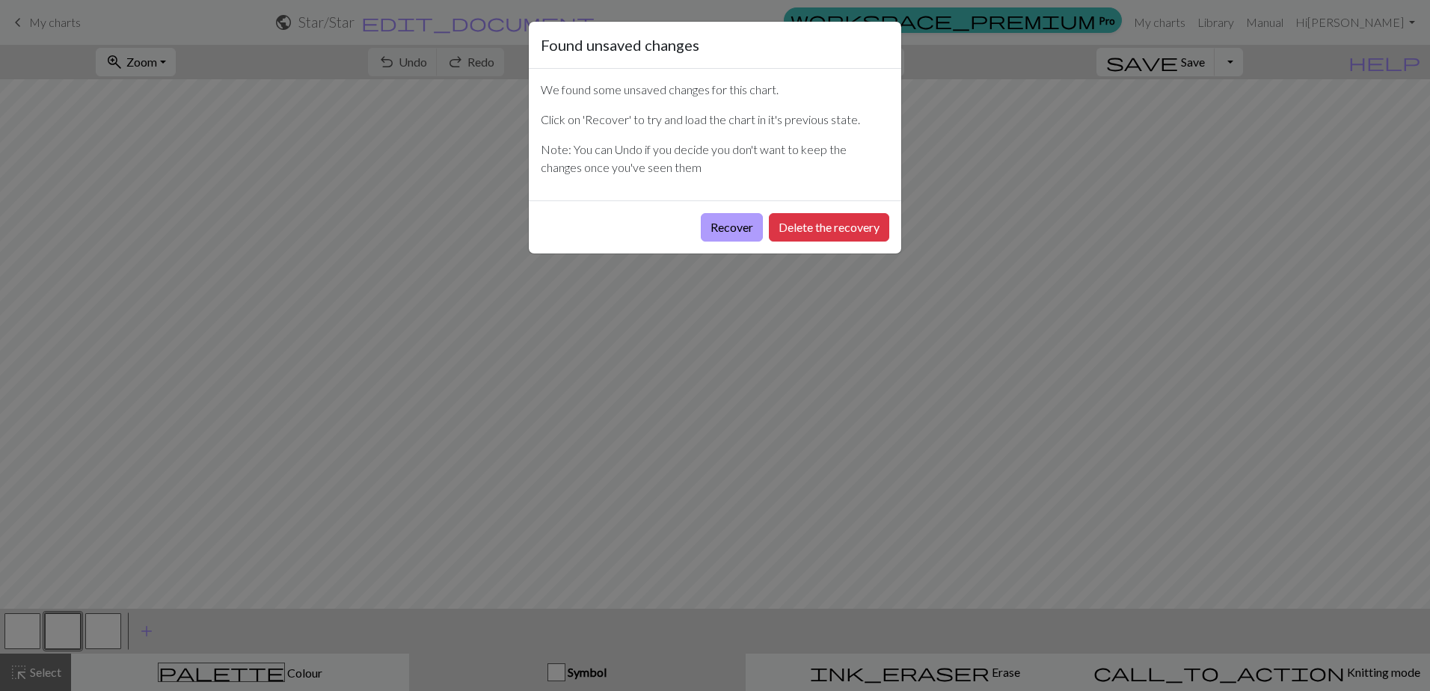
click at [713, 229] on button "Recover" at bounding box center [732, 227] width 62 height 28
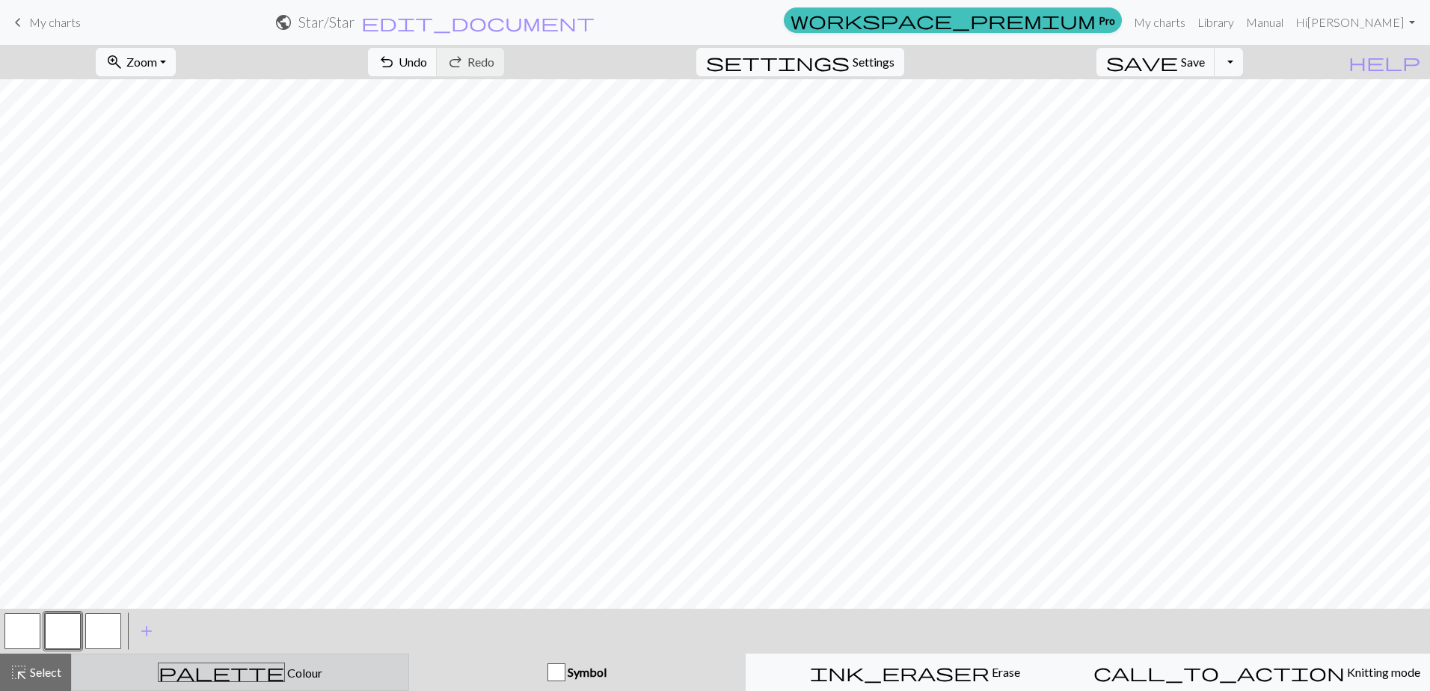
click at [265, 682] on button "palette Colour Colour" at bounding box center [240, 672] width 338 height 37
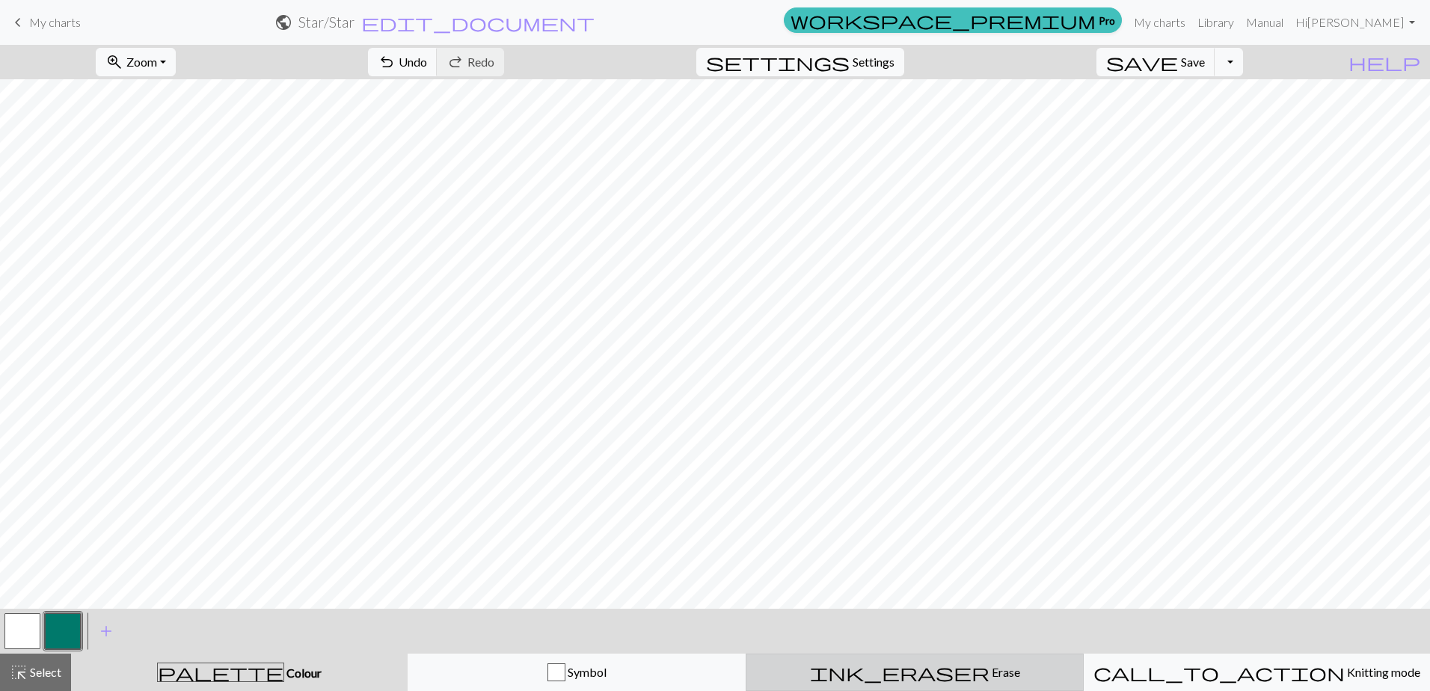
click at [965, 678] on div "ink_eraser Erase Erase" at bounding box center [914, 672] width 319 height 18
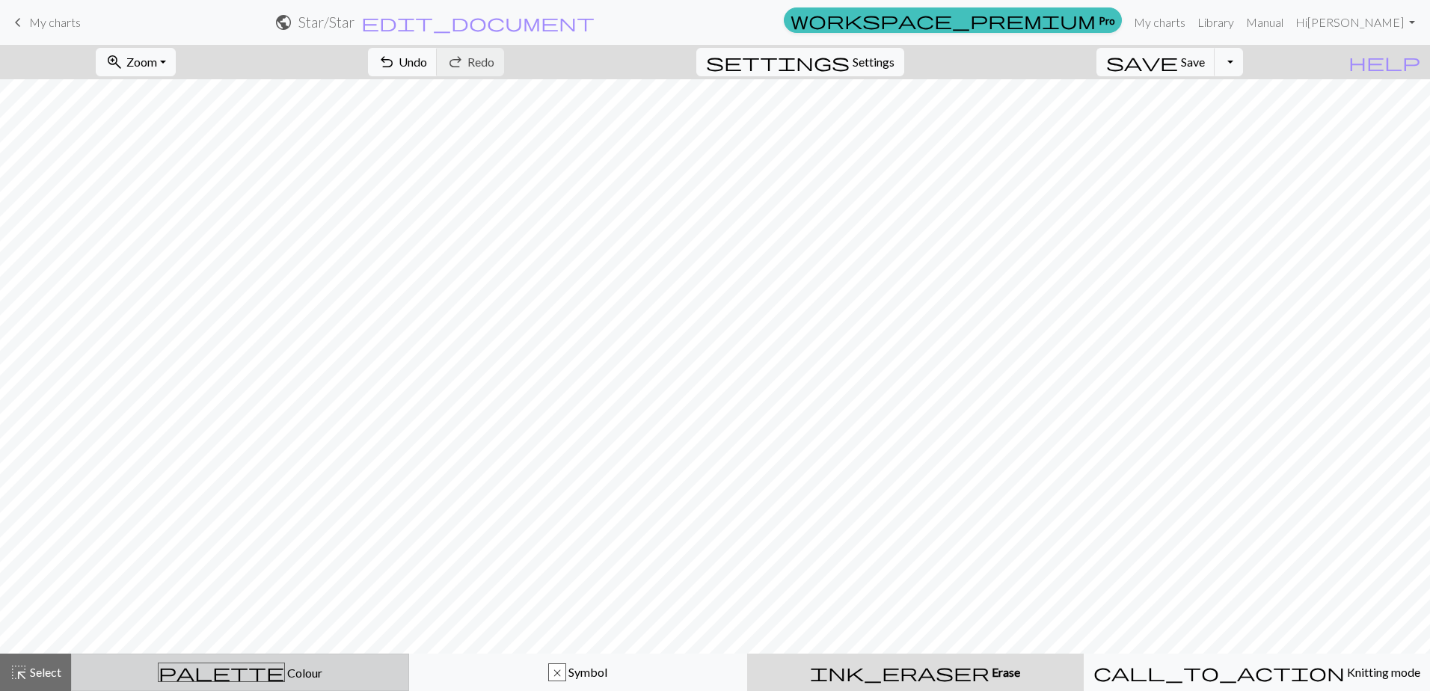
click at [316, 668] on div "palette Colour Colour" at bounding box center [240, 672] width 319 height 19
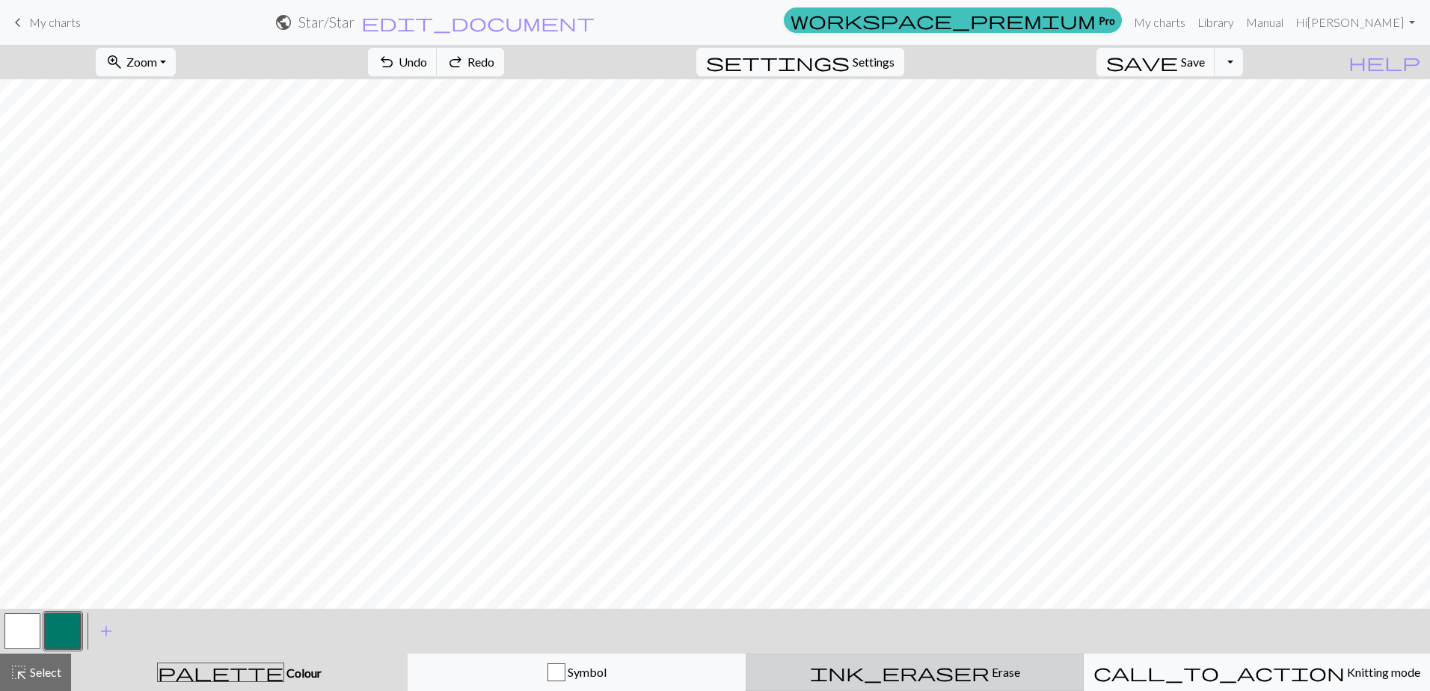
click at [947, 690] on html "This website uses cookies to ensure you get the best experience on our website.…" at bounding box center [715, 345] width 1430 height 691
click at [911, 657] on button "ink_eraser Erase Erase" at bounding box center [915, 672] width 338 height 37
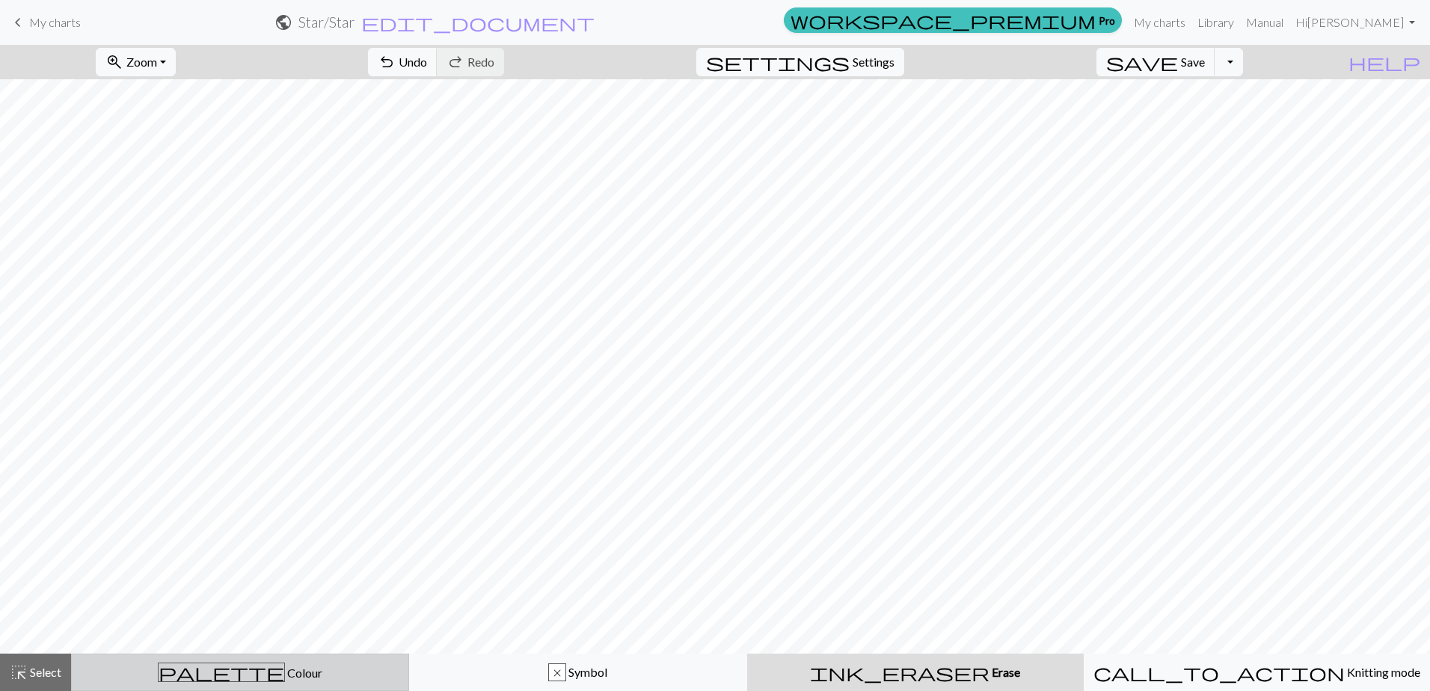
drag, startPoint x: 270, startPoint y: 668, endPoint x: 295, endPoint y: 658, distance: 26.5
click at [271, 668] on div "palette Colour Colour" at bounding box center [240, 672] width 319 height 19
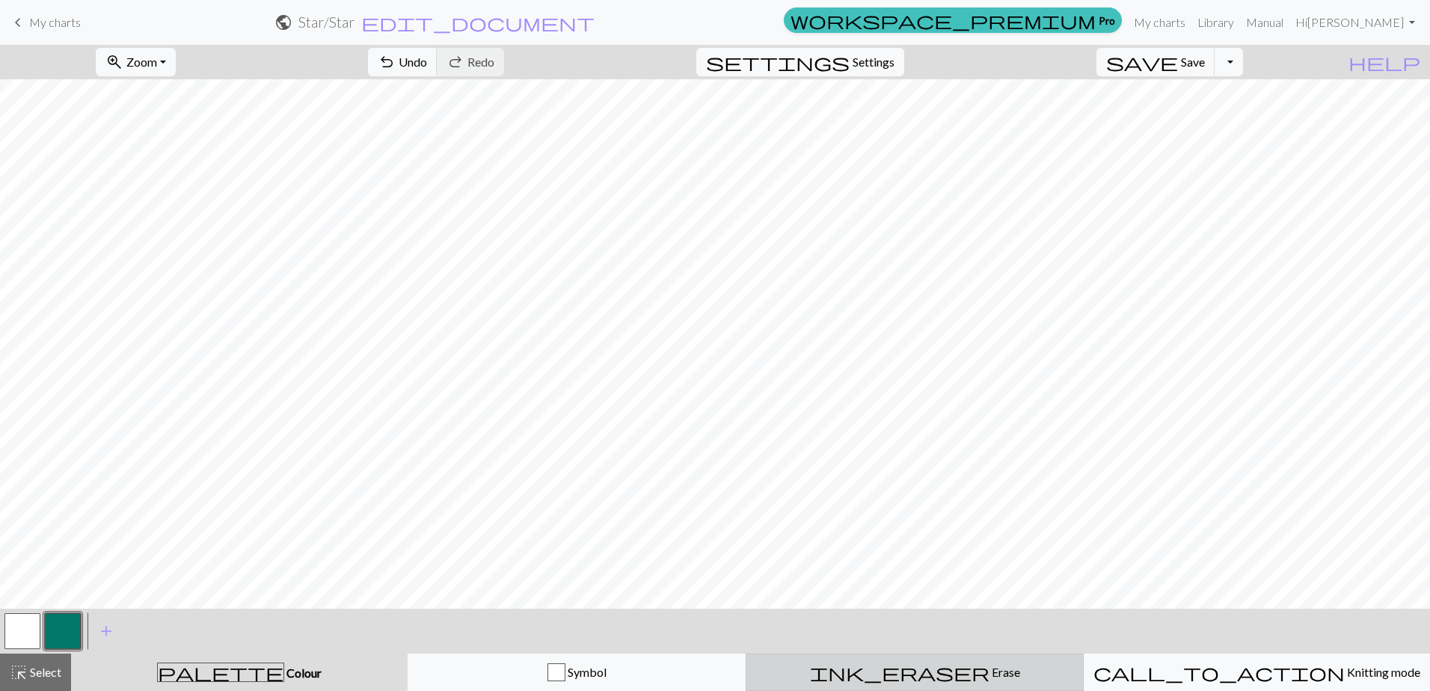
click at [895, 666] on span "ink_eraser" at bounding box center [899, 672] width 179 height 21
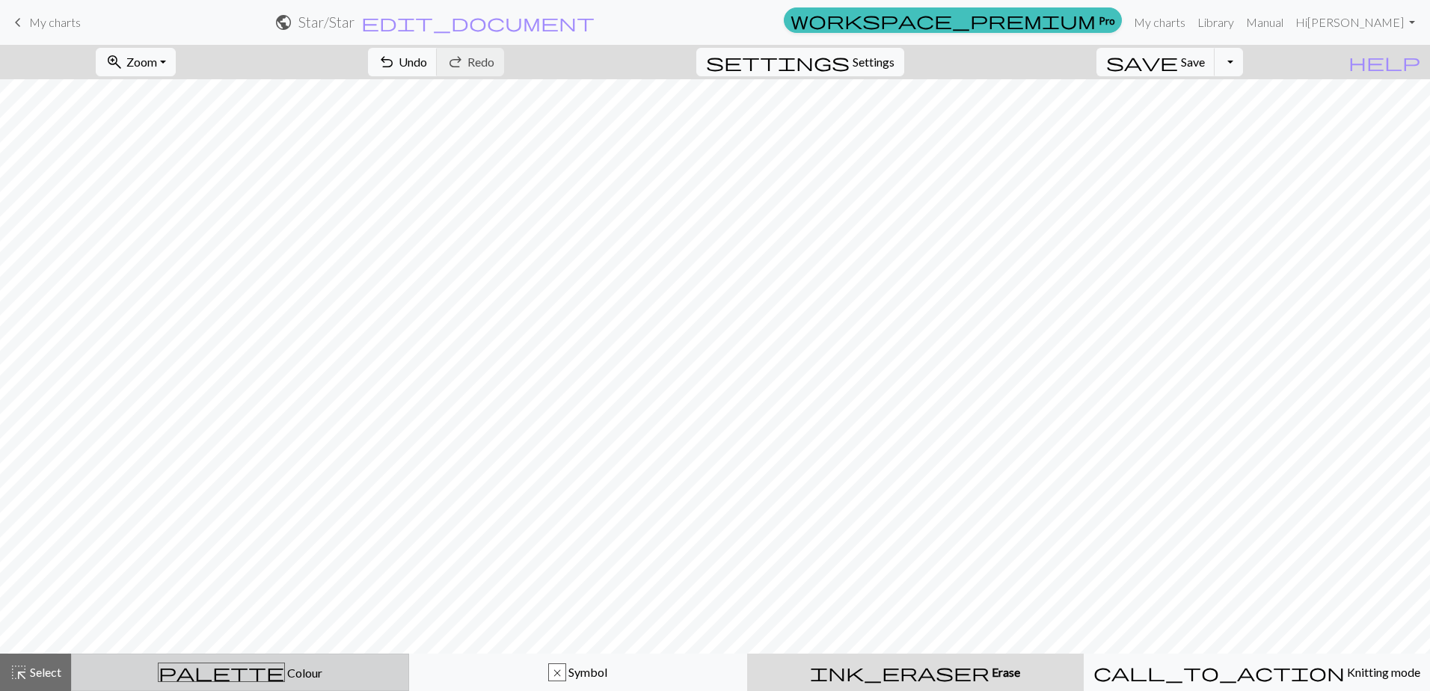
click at [277, 672] on div "palette Colour Colour" at bounding box center [240, 672] width 319 height 19
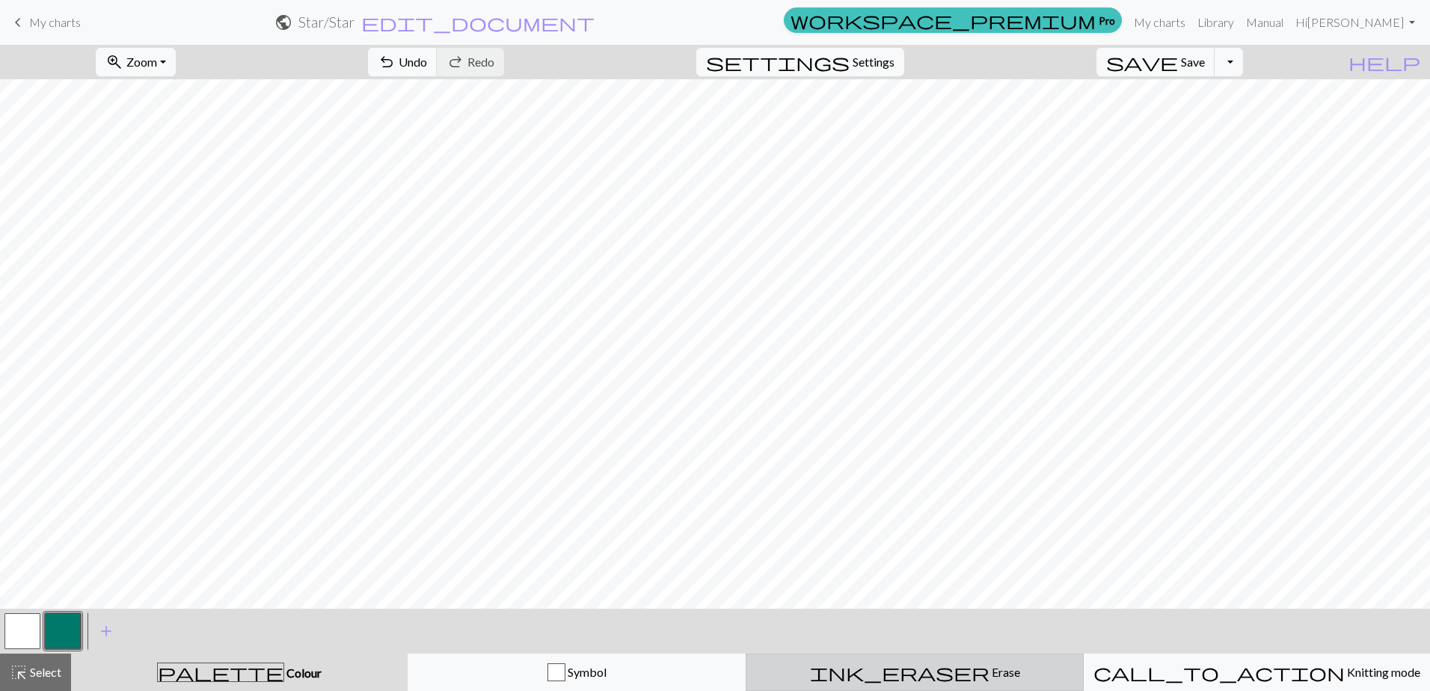
click at [926, 662] on button "ink_eraser Erase Erase" at bounding box center [915, 672] width 338 height 37
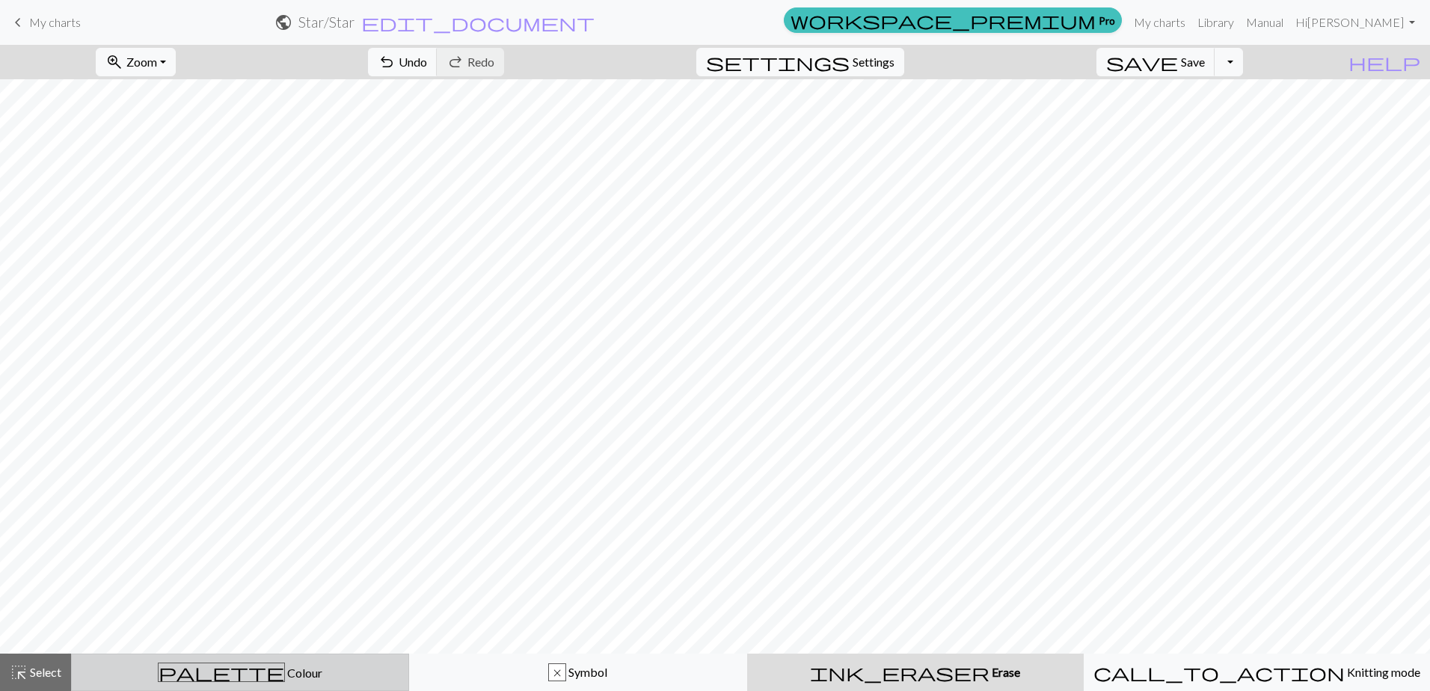
click at [344, 672] on div "palette Colour Colour" at bounding box center [240, 672] width 319 height 19
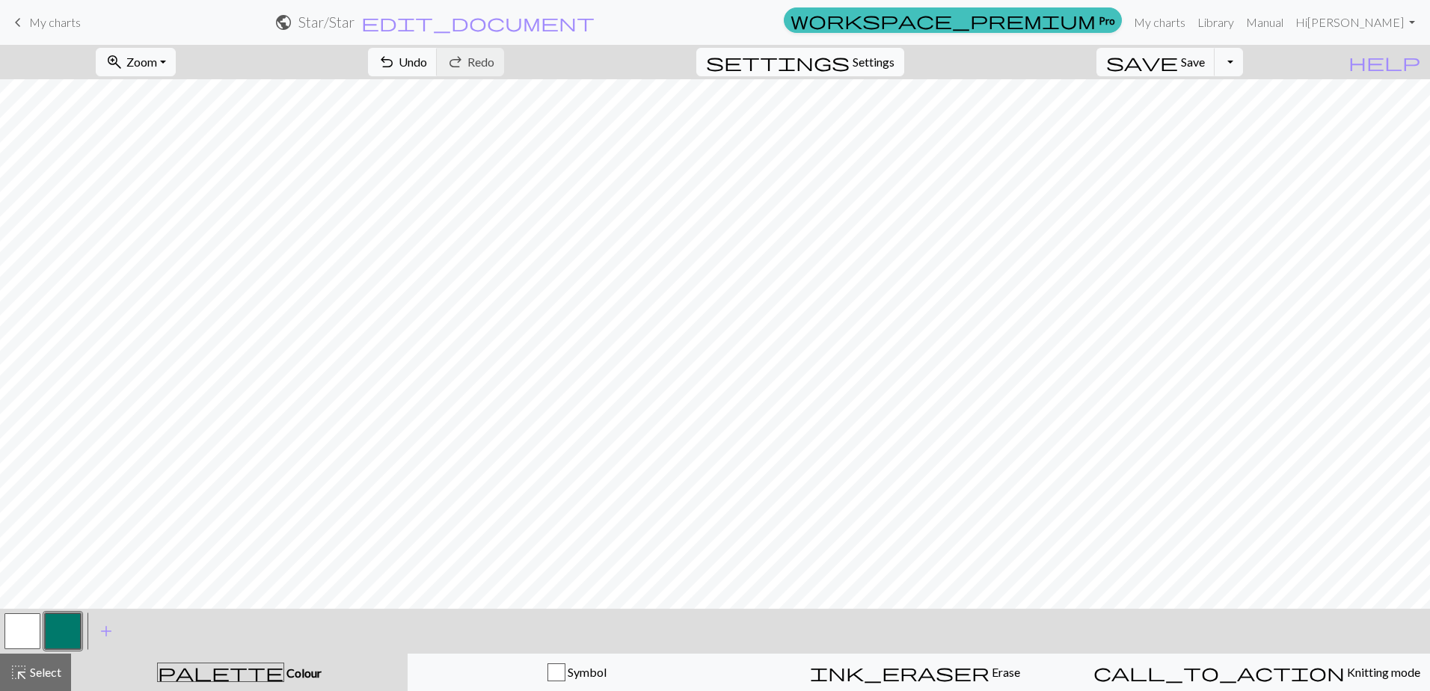
click at [904, 67] on button "settings Settings" at bounding box center [800, 62] width 208 height 28
select select "aran"
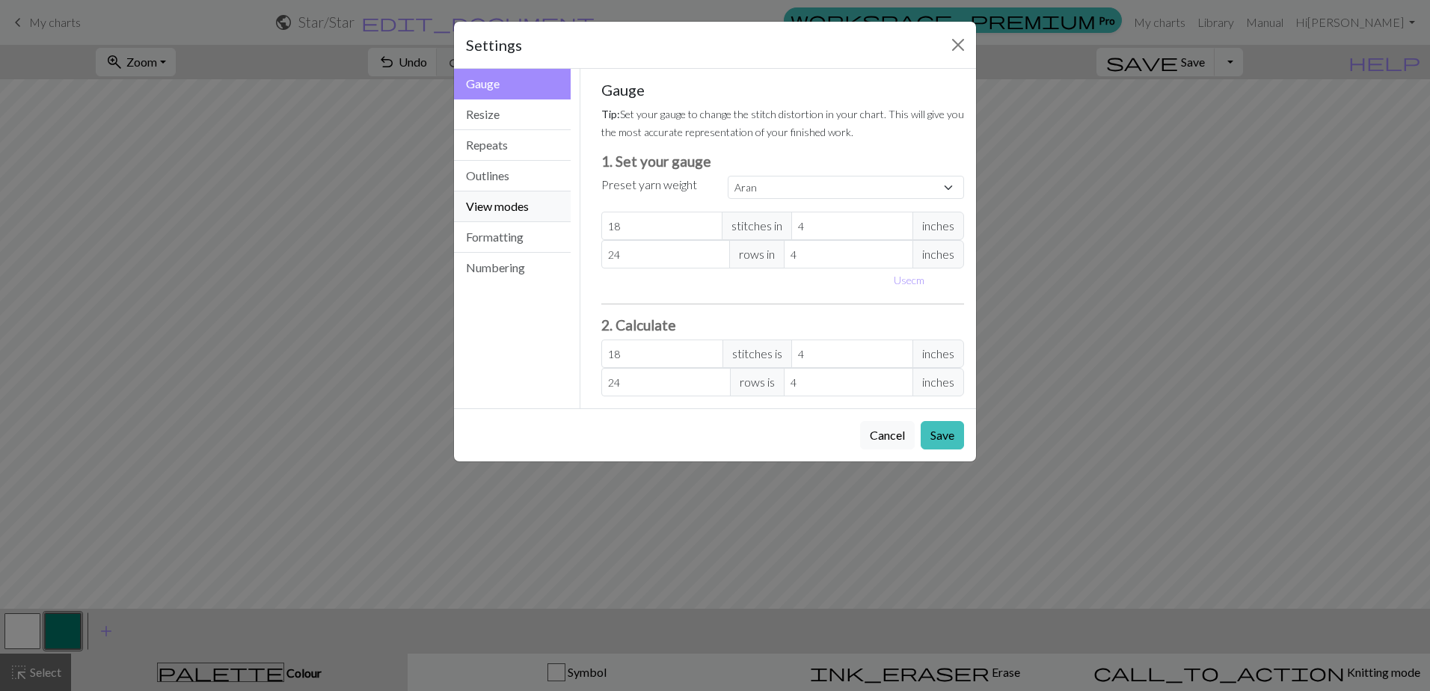
click at [537, 211] on button "View modes" at bounding box center [512, 206] width 117 height 31
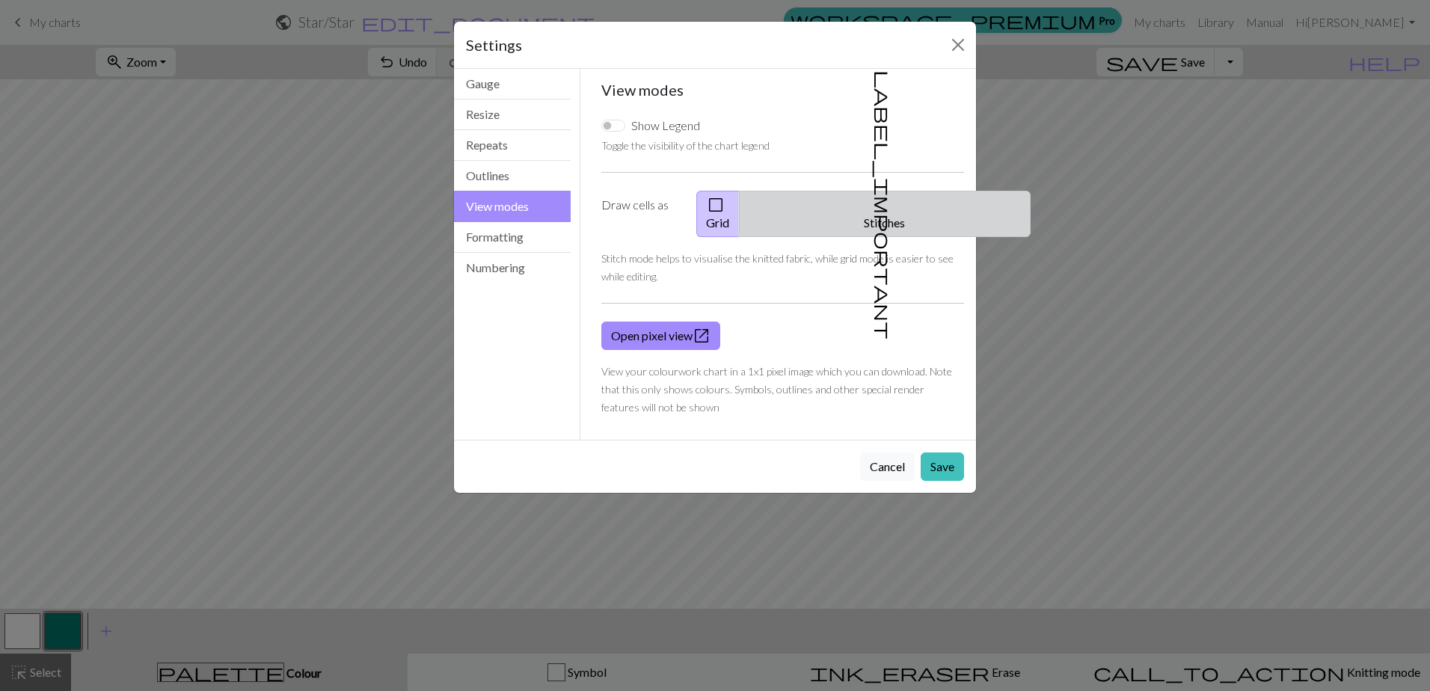
click at [892, 214] on button "label_important Stitches" at bounding box center [885, 214] width 292 height 46
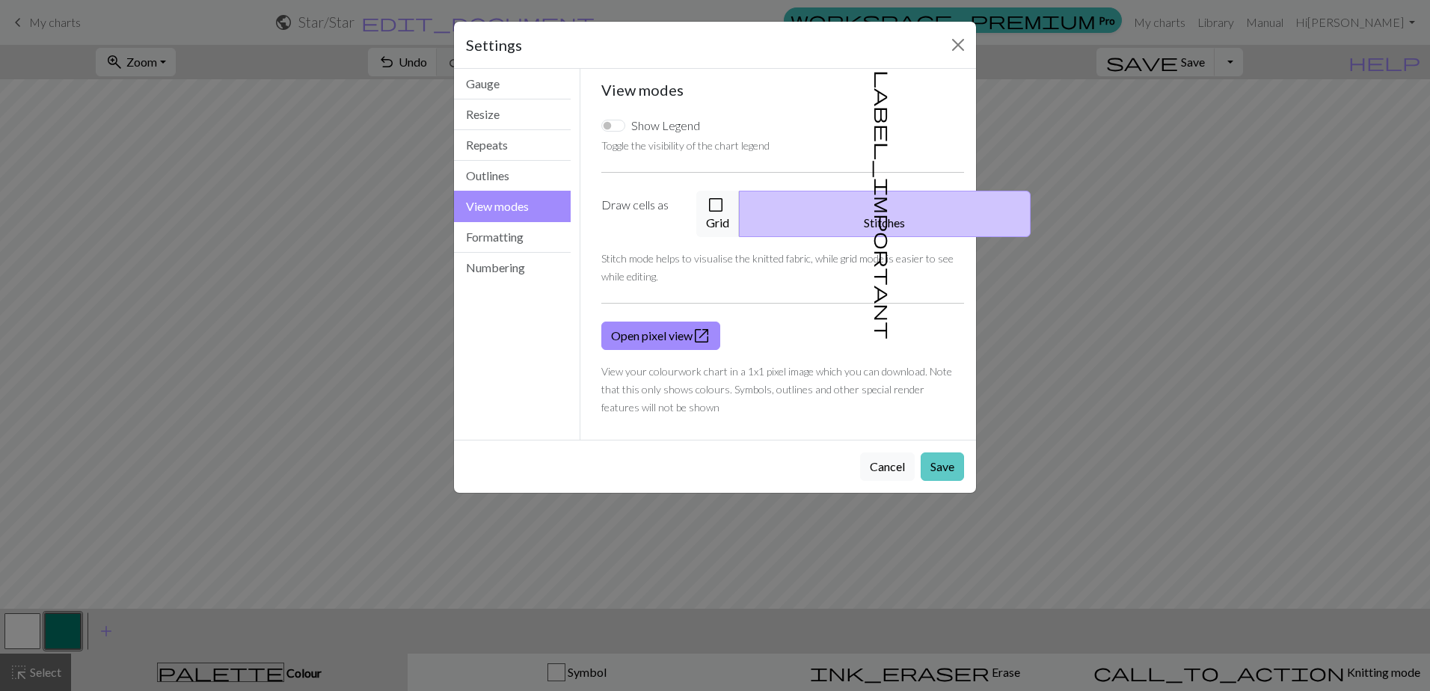
click at [948, 452] on button "Save" at bounding box center [942, 466] width 43 height 28
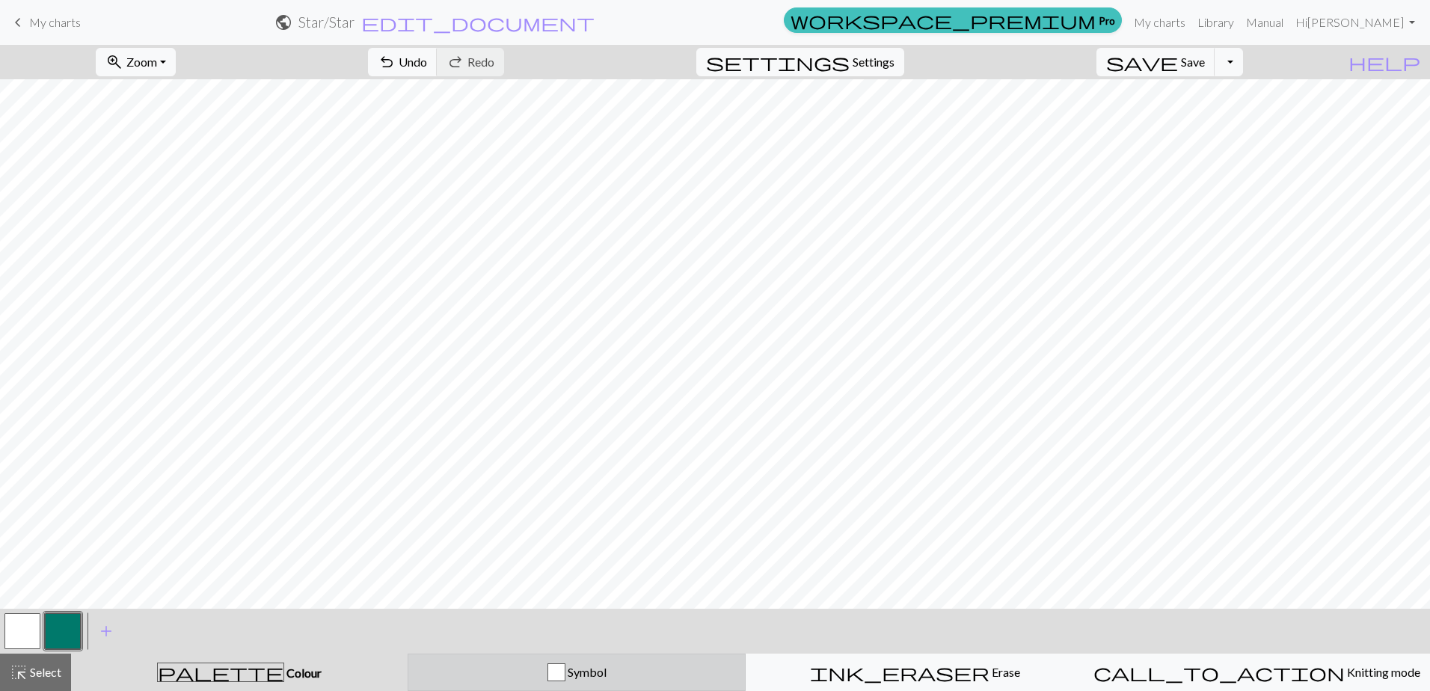
click at [570, 671] on div "Symbol" at bounding box center [576, 672] width 319 height 18
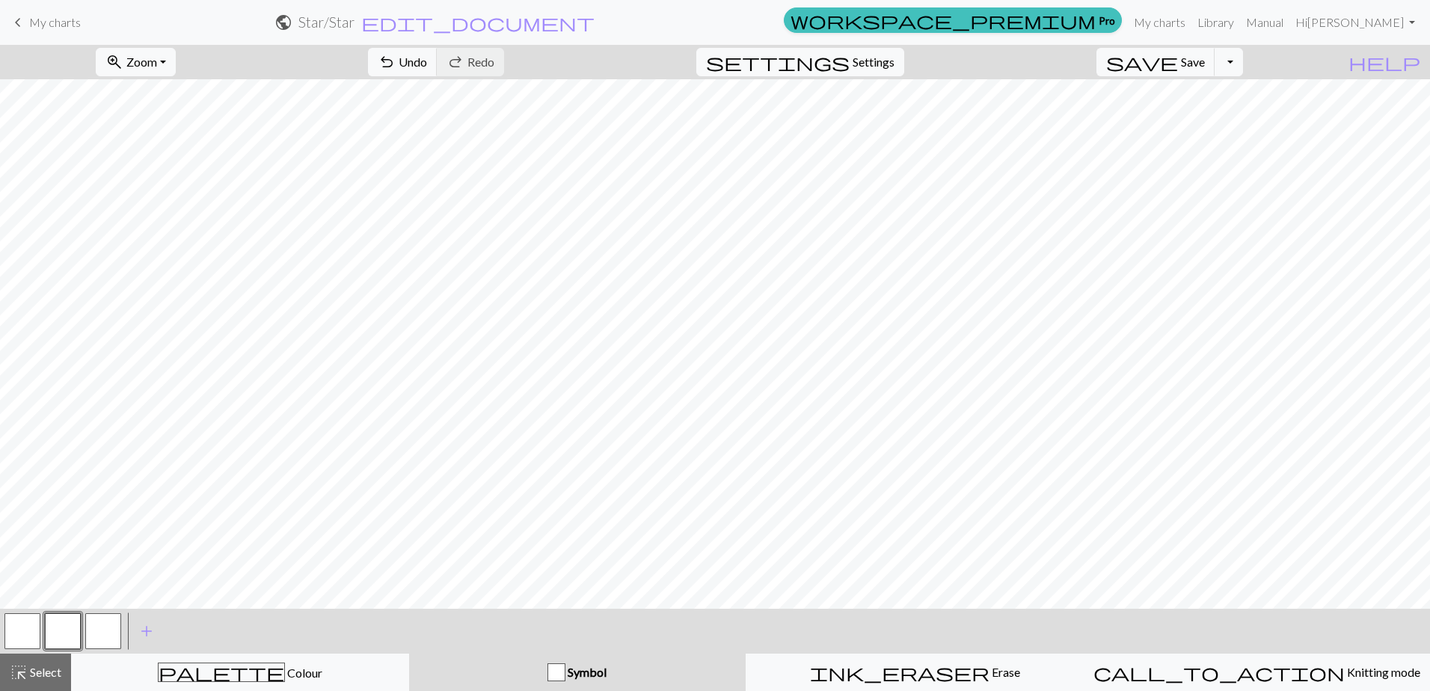
click at [618, 671] on div "Symbol" at bounding box center [577, 672] width 319 height 18
click at [571, 672] on span "Symbol" at bounding box center [585, 672] width 41 height 14
click at [136, 626] on button "add Add a symbol" at bounding box center [146, 630] width 37 height 37
click at [35, 636] on button "button" at bounding box center [22, 631] width 36 height 36
click at [25, 628] on button "button" at bounding box center [22, 631] width 36 height 36
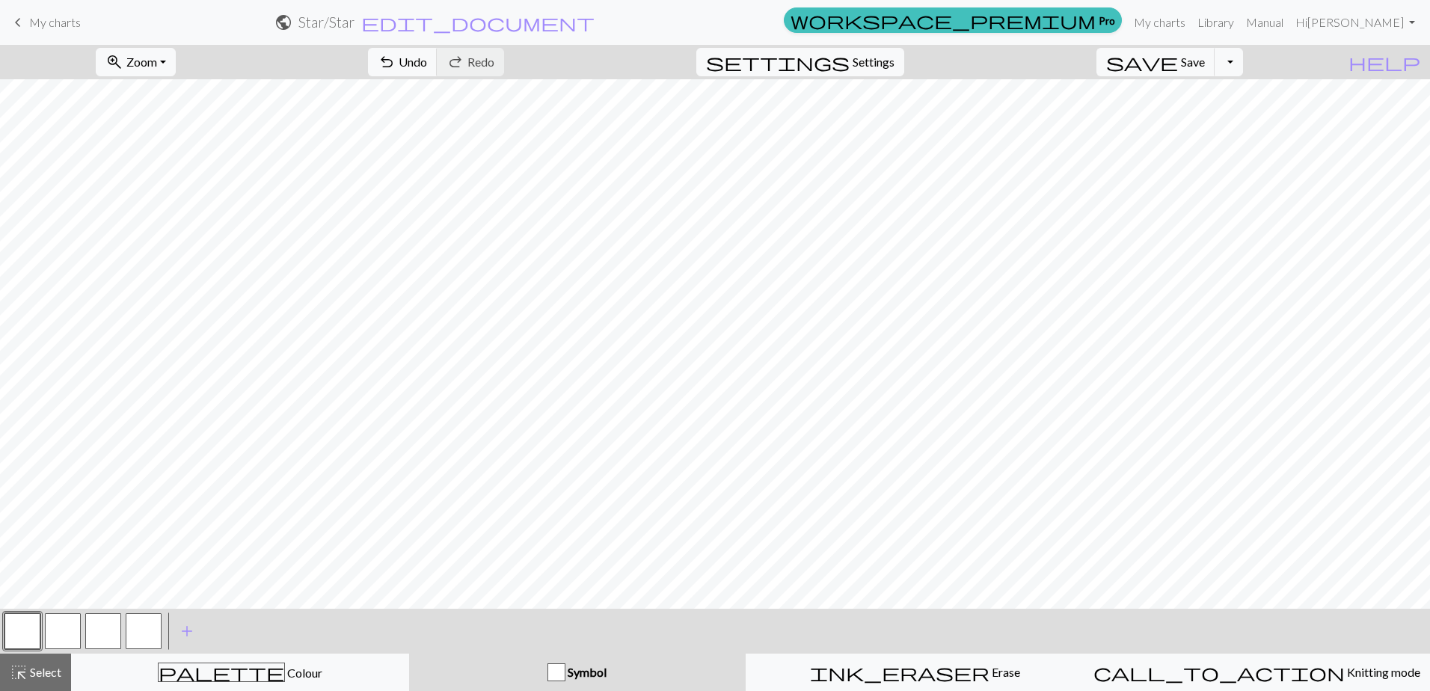
click at [43, 632] on div at bounding box center [63, 631] width 40 height 40
click at [53, 632] on button "button" at bounding box center [63, 631] width 36 height 36
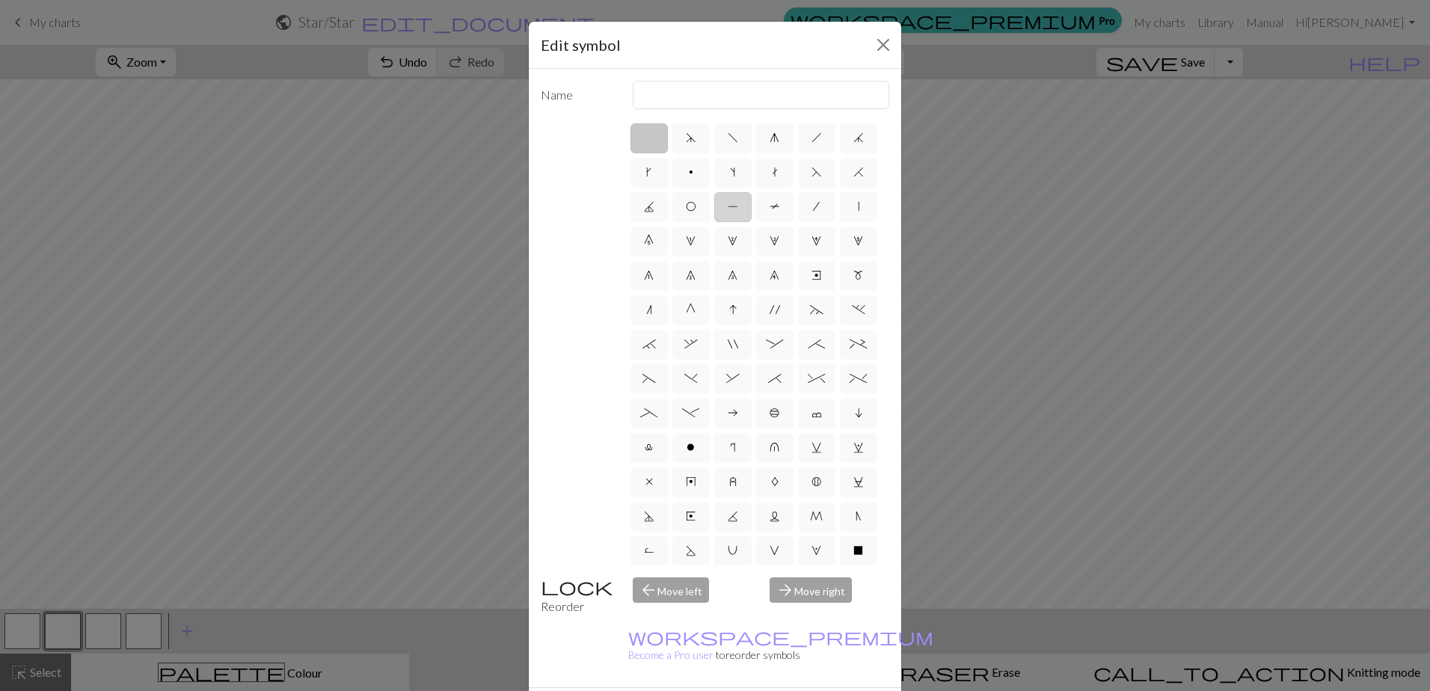
click at [738, 206] on span "P" at bounding box center [733, 206] width 10 height 12
click at [737, 206] on input "P" at bounding box center [733, 202] width 10 height 10
radio input "true"
type input "purl"
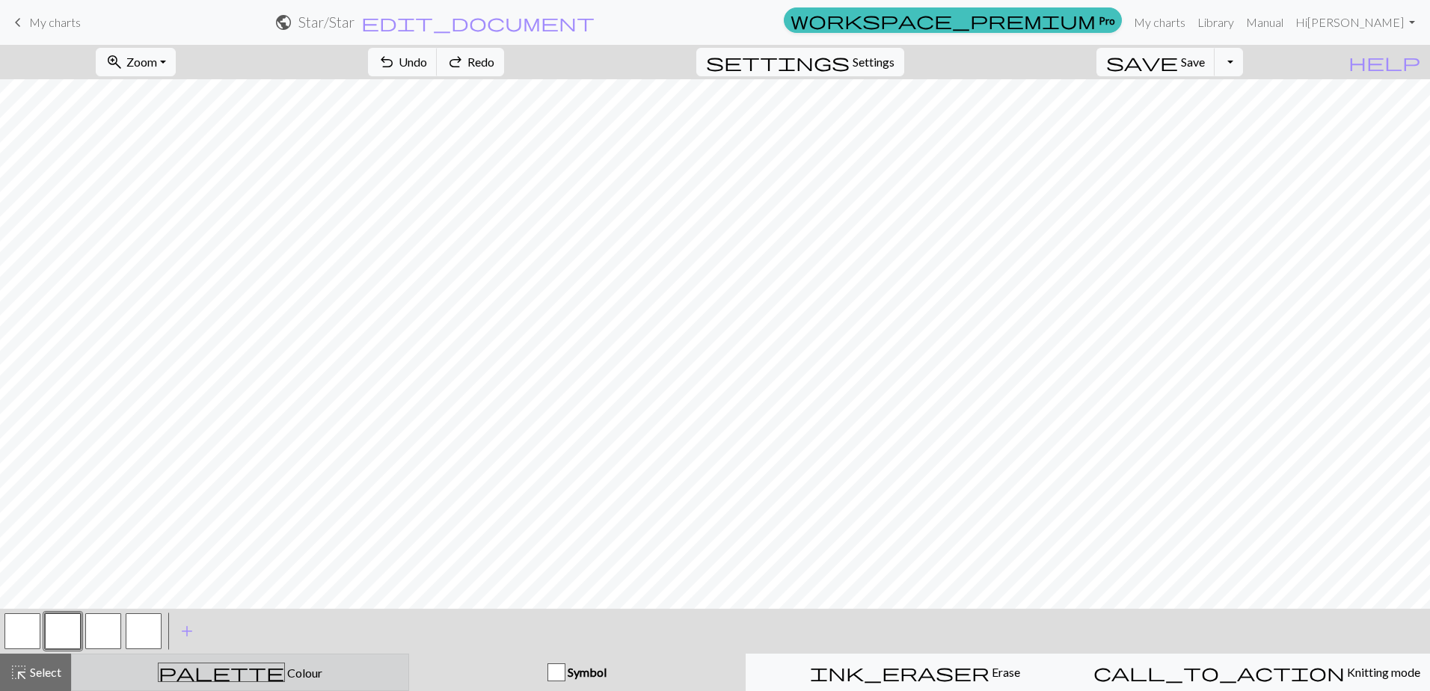
click at [289, 677] on div "palette Colour Colour" at bounding box center [240, 672] width 319 height 19
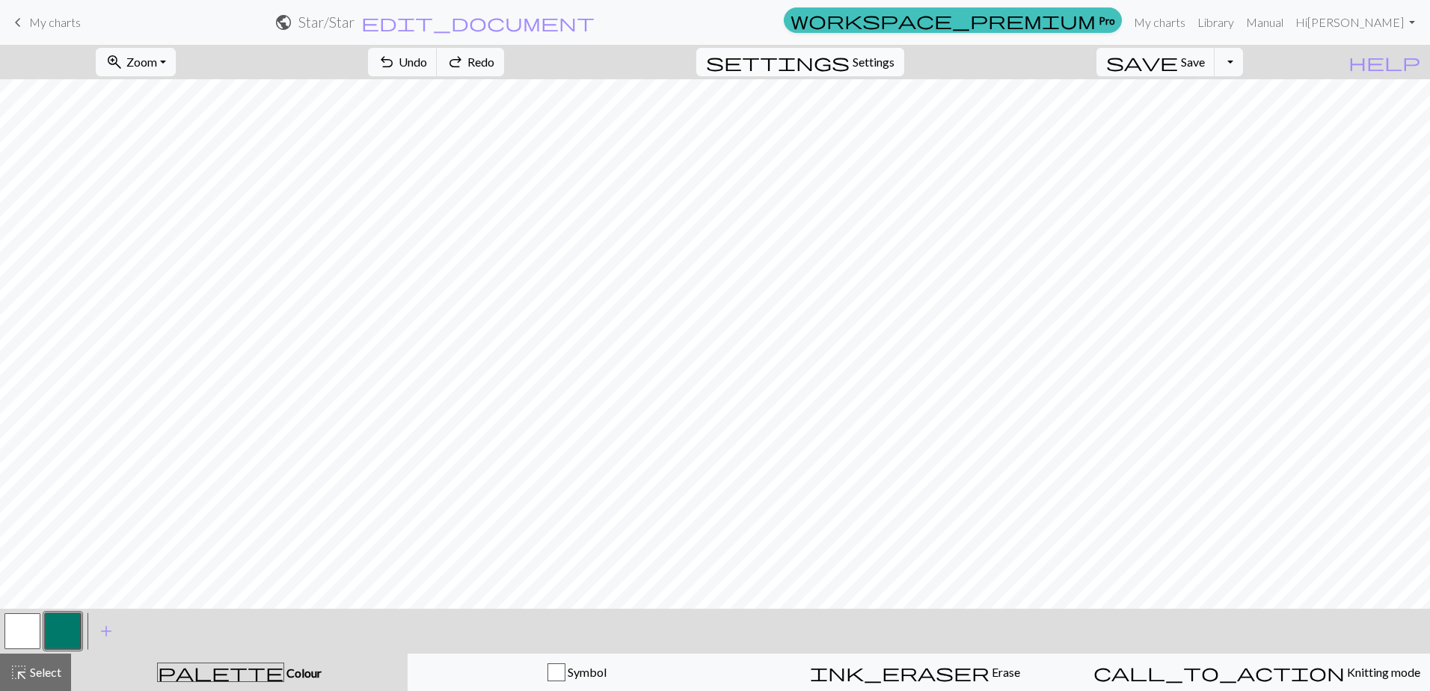
click at [849, 63] on span "settings" at bounding box center [778, 62] width 144 height 21
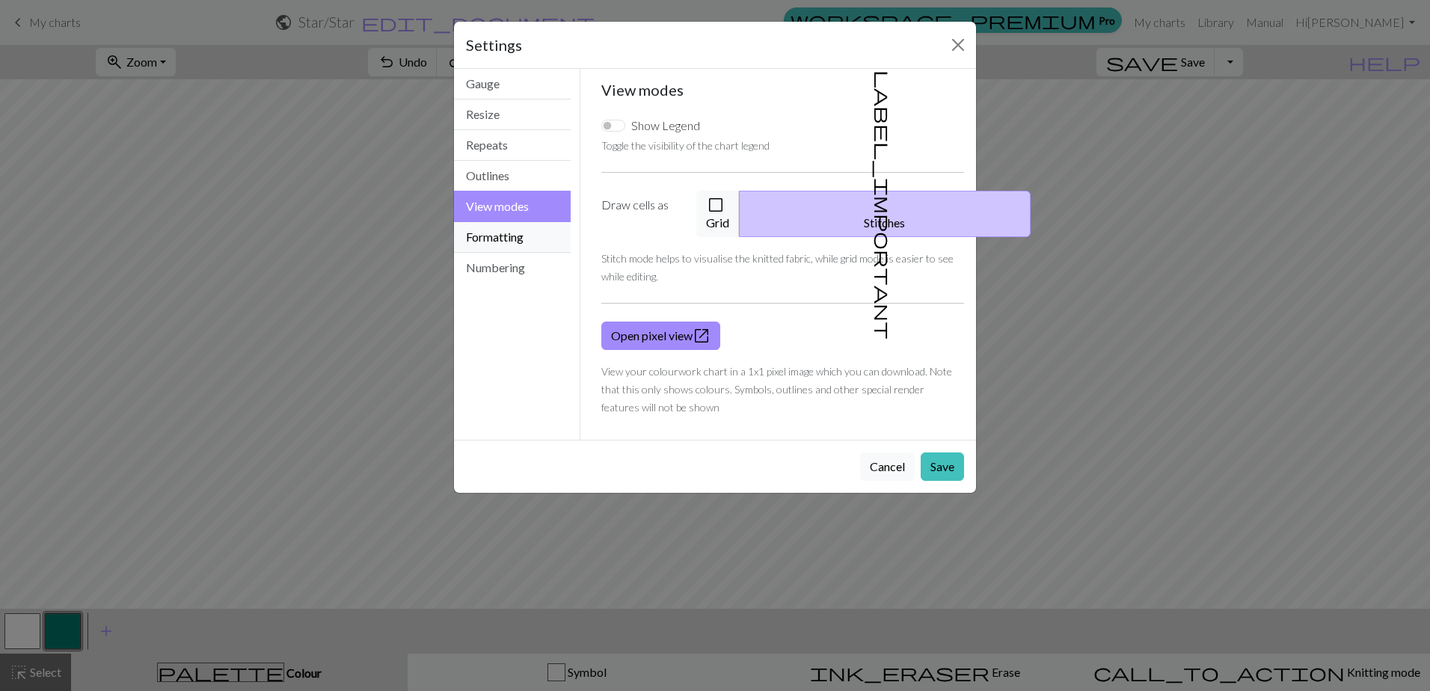
click at [500, 242] on button "Formatting" at bounding box center [512, 237] width 117 height 31
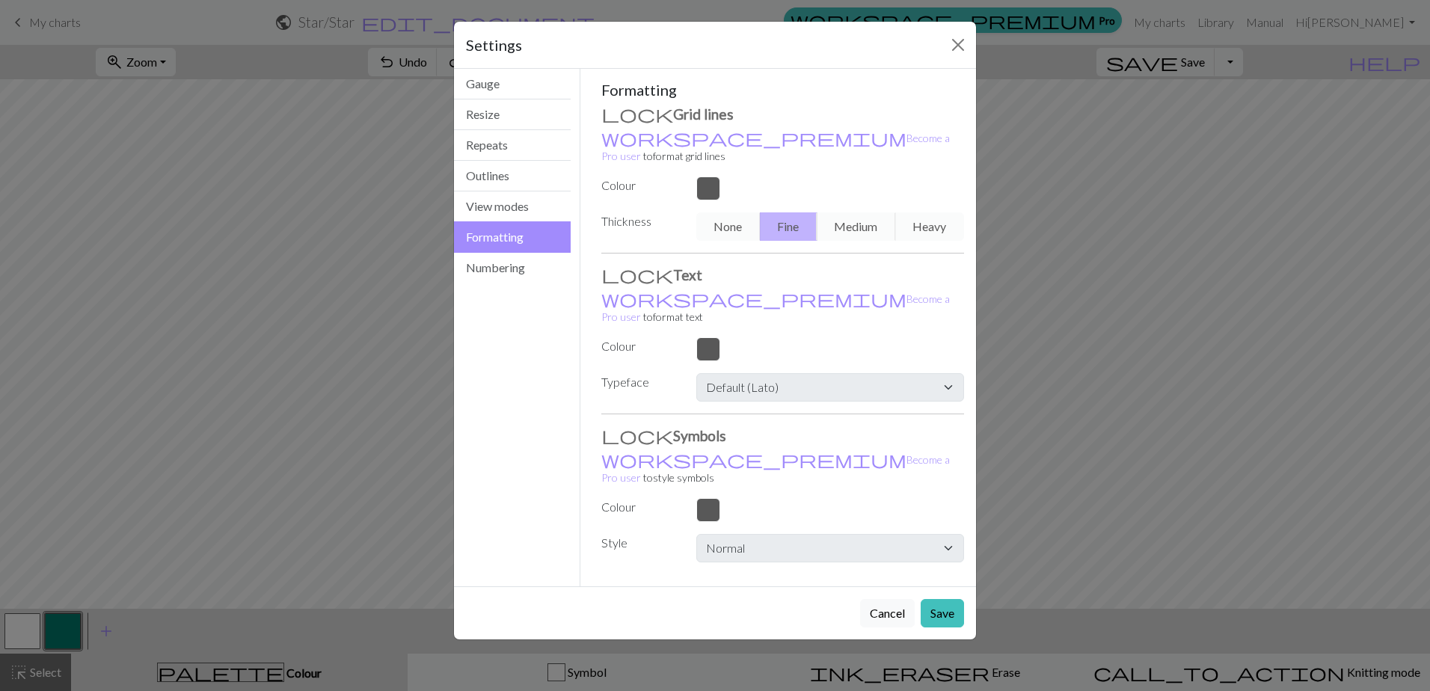
click at [856, 212] on div "None Fine Medium Heavy" at bounding box center [830, 226] width 286 height 28
click at [488, 268] on button "Numbering" at bounding box center [512, 268] width 117 height 30
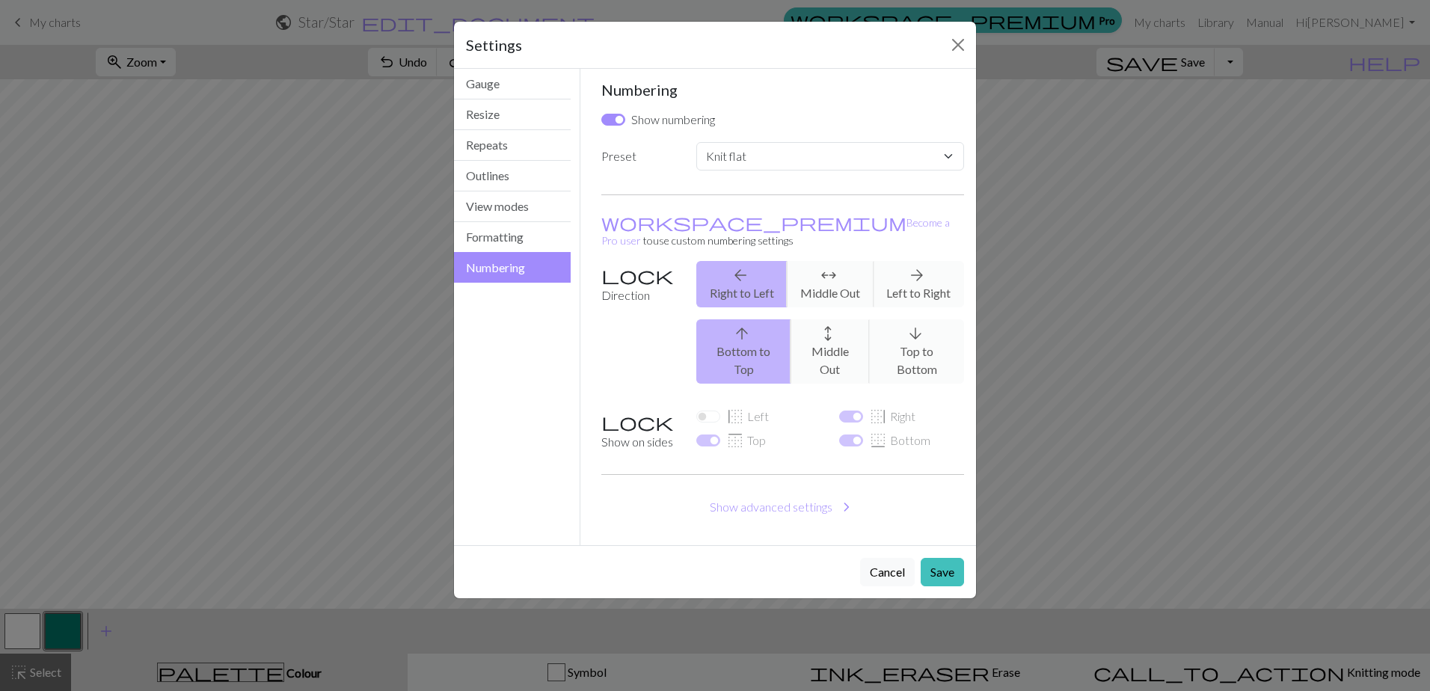
click at [888, 319] on div "arrow_upward Bottom to Top arrows_outward Middle Out arrow_downward Top to Bott…" at bounding box center [830, 351] width 286 height 64
click at [918, 322] on div "arrow_upward Bottom to Top arrows_outward Middle Out arrow_downward Top to Bott…" at bounding box center [830, 351] width 286 height 64
click at [820, 325] on div "arrow_upward Bottom to Top arrows_outward Middle Out arrow_downward Top to Bott…" at bounding box center [830, 351] width 286 height 64
drag, startPoint x: 938, startPoint y: 331, endPoint x: 767, endPoint y: 282, distance: 178.2
click at [937, 331] on div "arrow_upward Bottom to Top arrows_outward Middle Out arrow_downward Top to Bott…" at bounding box center [830, 351] width 286 height 64
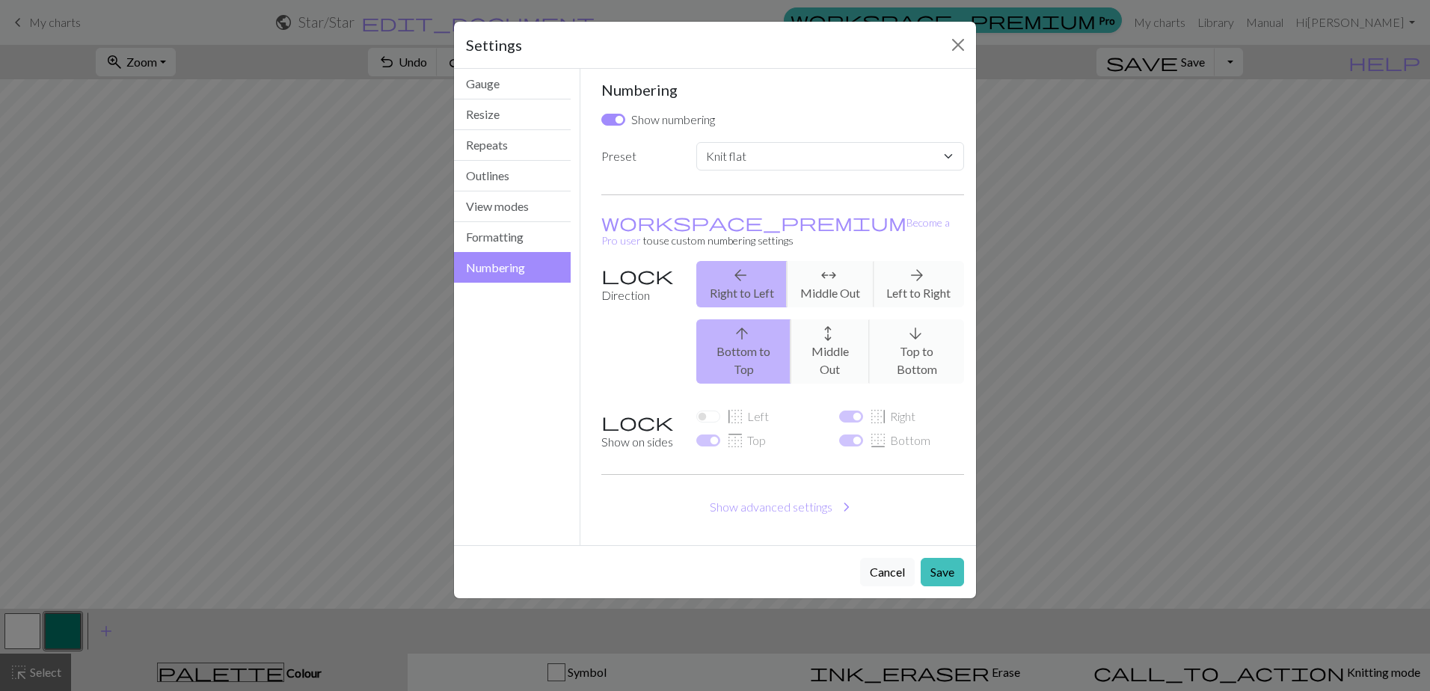
click at [825, 261] on div "arrow_back Right to Left arrows_outward Middle Out arrow_forward Left to Right" at bounding box center [830, 284] width 286 height 46
click at [908, 240] on div "Numbering Show numbering Preset Custom Knit flat Knit in the round Lace knittin…" at bounding box center [782, 307] width 363 height 452
click at [817, 159] on select "Custom Knit flat Knit in the round Lace knitting Cross stitch" at bounding box center [830, 156] width 268 height 28
select select "round"
click at [696, 142] on select "Custom Knit flat Knit in the round Lace knitting Cross stitch" at bounding box center [830, 156] width 268 height 28
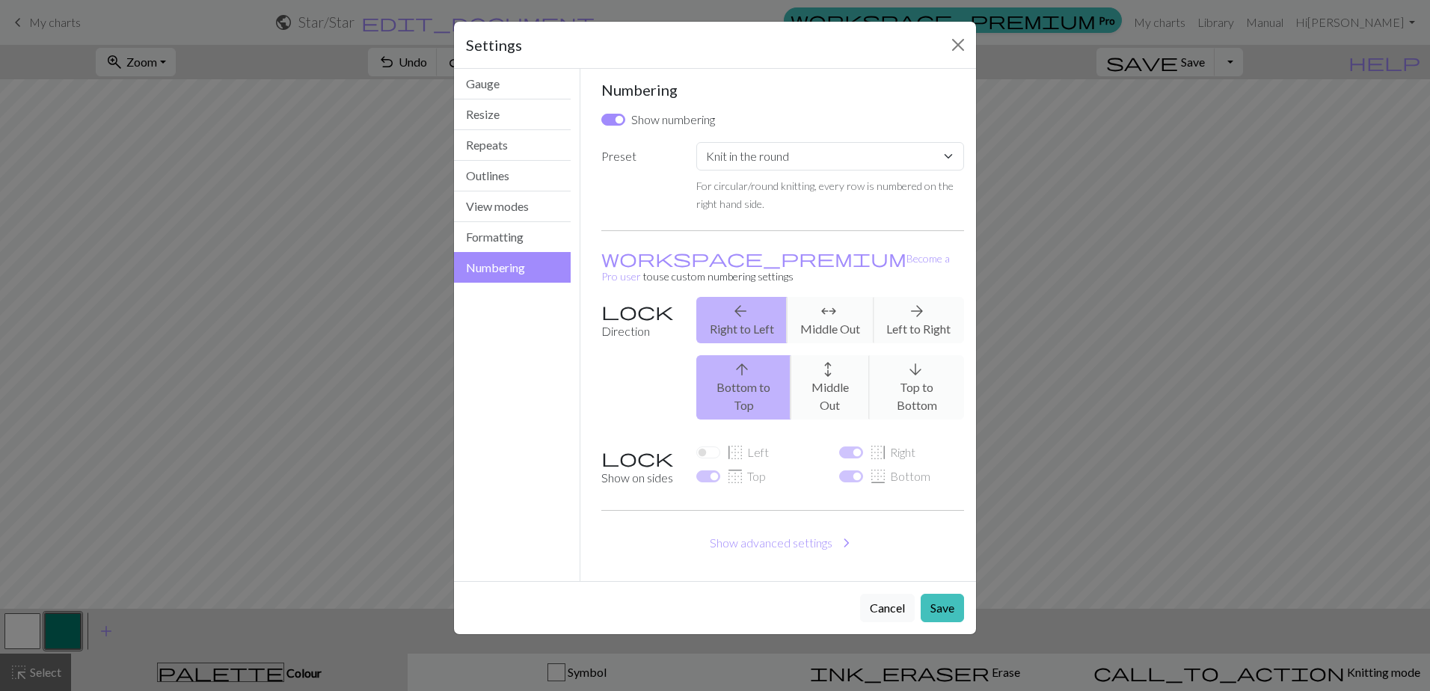
click at [900, 360] on div "arrow_upward Bottom to Top arrows_outward Middle Out arrow_downward Top to Bott…" at bounding box center [830, 387] width 286 height 64
click at [903, 363] on div "arrow_upward Bottom to Top arrows_outward Middle Out arrow_downward Top to Bott…" at bounding box center [830, 387] width 286 height 64
click at [917, 363] on div "arrow_upward Bottom to Top arrows_outward Middle Out arrow_downward Top to Bott…" at bounding box center [830, 387] width 286 height 64
drag, startPoint x: 826, startPoint y: 287, endPoint x: 842, endPoint y: 295, distance: 17.4
click at [826, 297] on div "arrow_back Right to Left arrows_outward Middle Out arrow_forward Left to Right" at bounding box center [830, 320] width 286 height 46
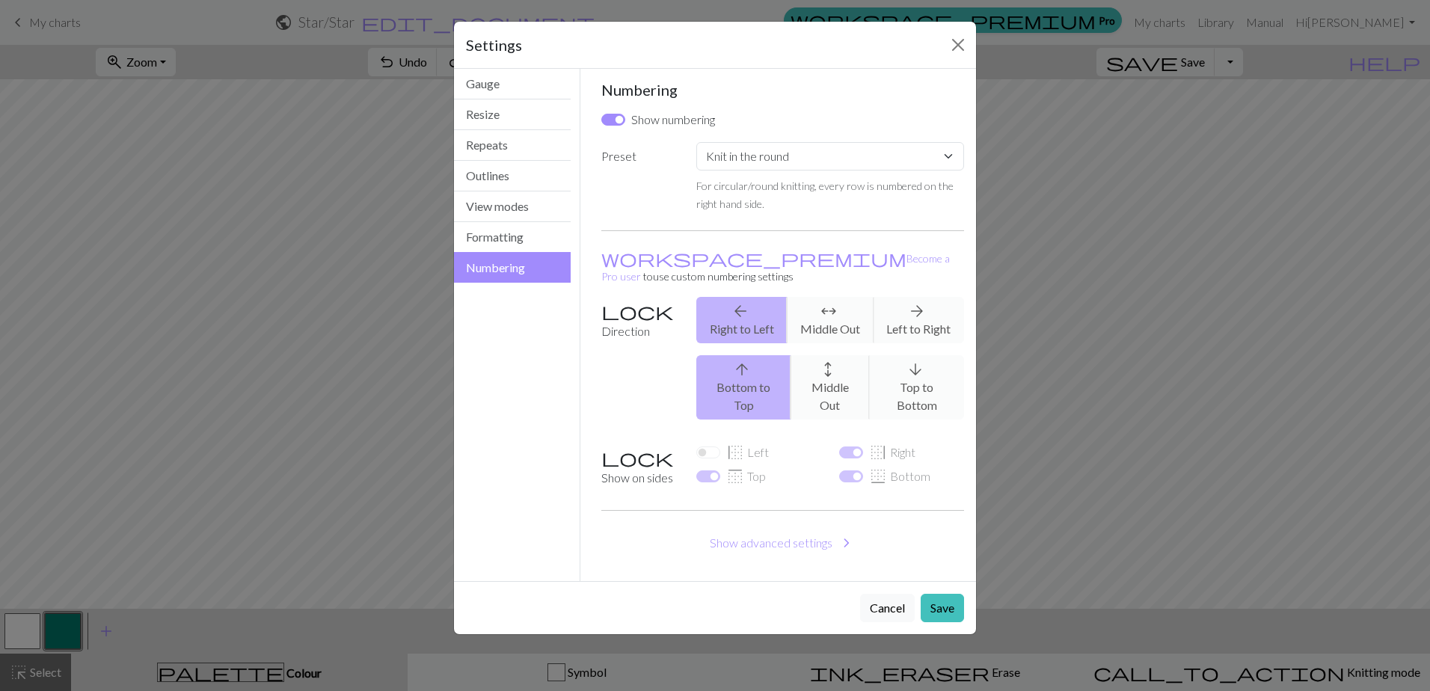
click at [909, 301] on div "arrow_back Right to Left arrows_outward Middle Out arrow_forward Left to Right" at bounding box center [830, 320] width 286 height 46
click at [937, 581] on div "Cancel Save" at bounding box center [715, 607] width 522 height 53
click at [941, 594] on button "Save" at bounding box center [942, 608] width 43 height 28
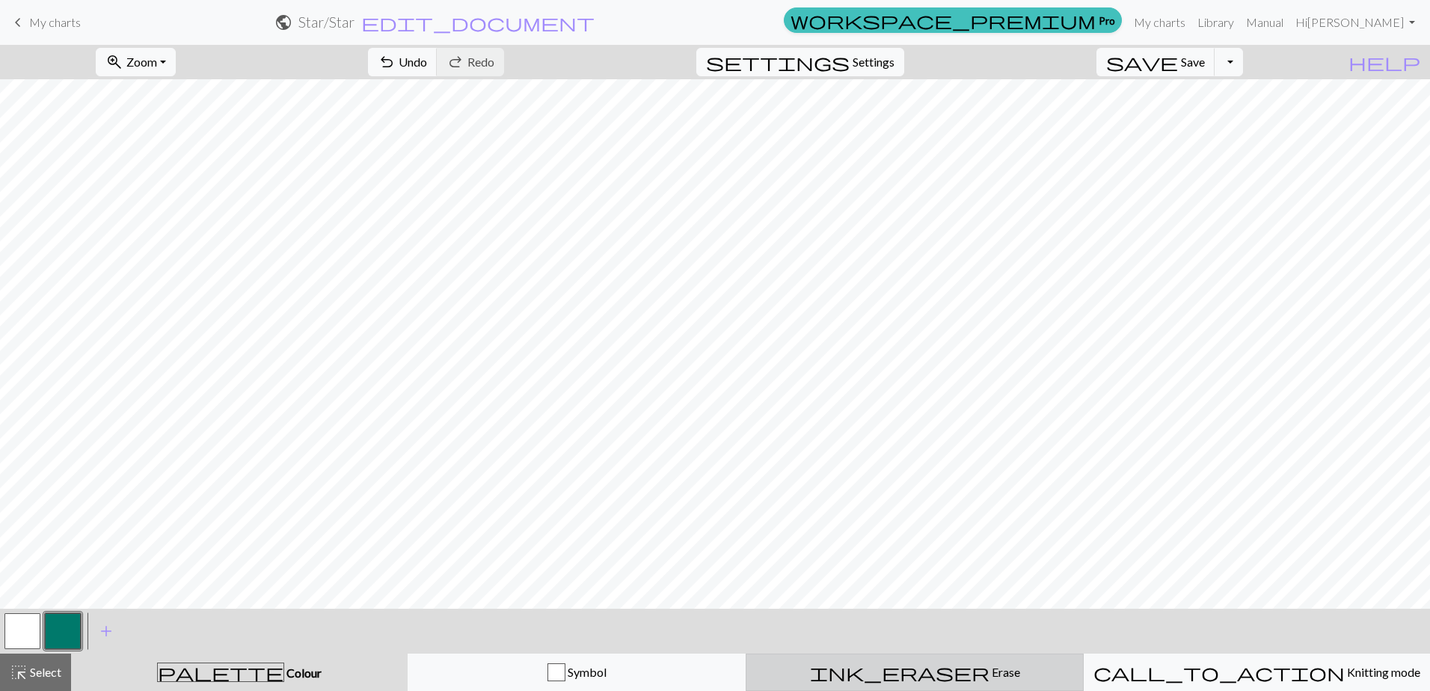
click at [891, 664] on div "ink_eraser Erase Erase" at bounding box center [914, 672] width 319 height 18
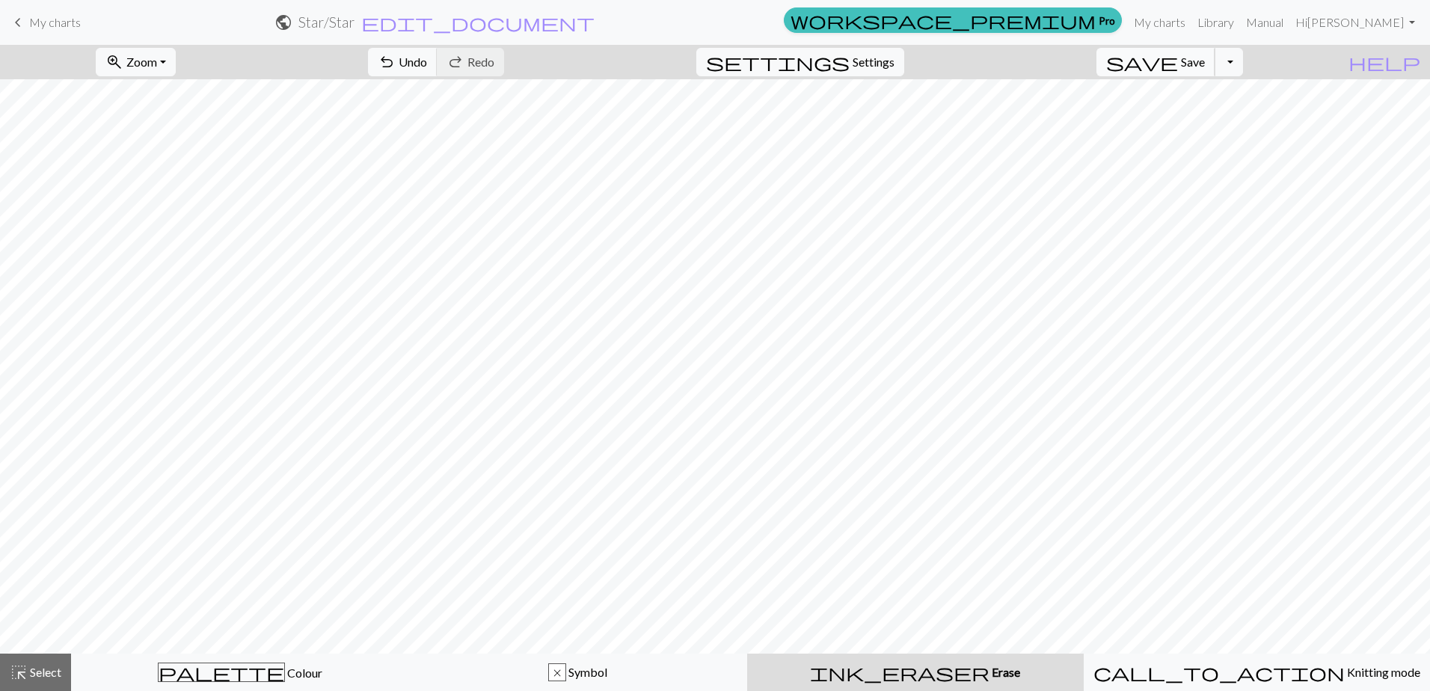
click at [1178, 70] on span "save" at bounding box center [1142, 62] width 72 height 21
